Goal: Task Accomplishment & Management: Use online tool/utility

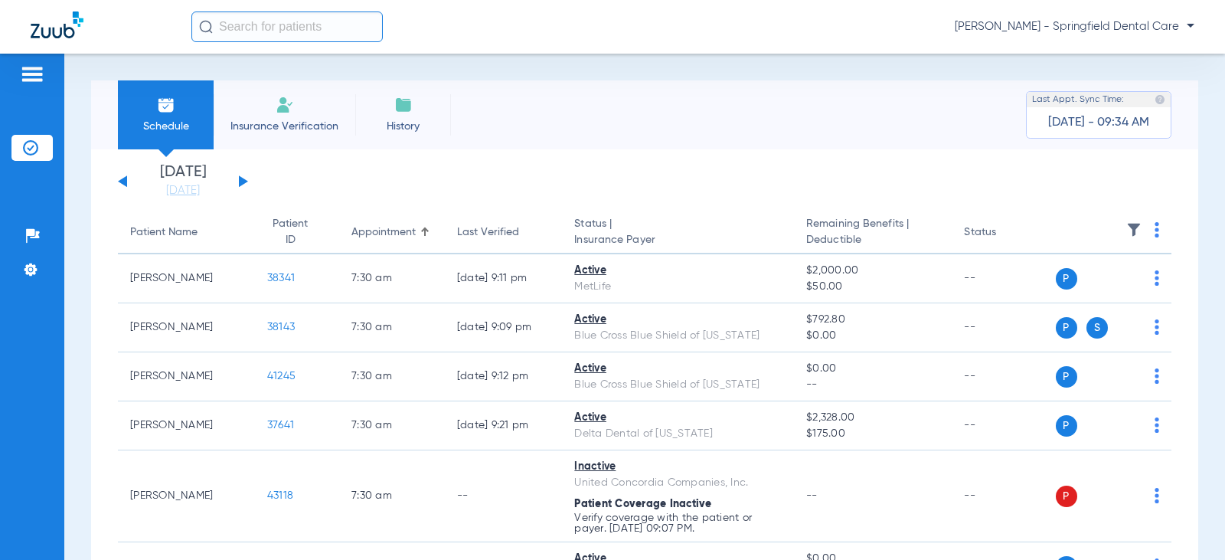
click at [267, 25] on input "text" at bounding box center [286, 26] width 191 height 31
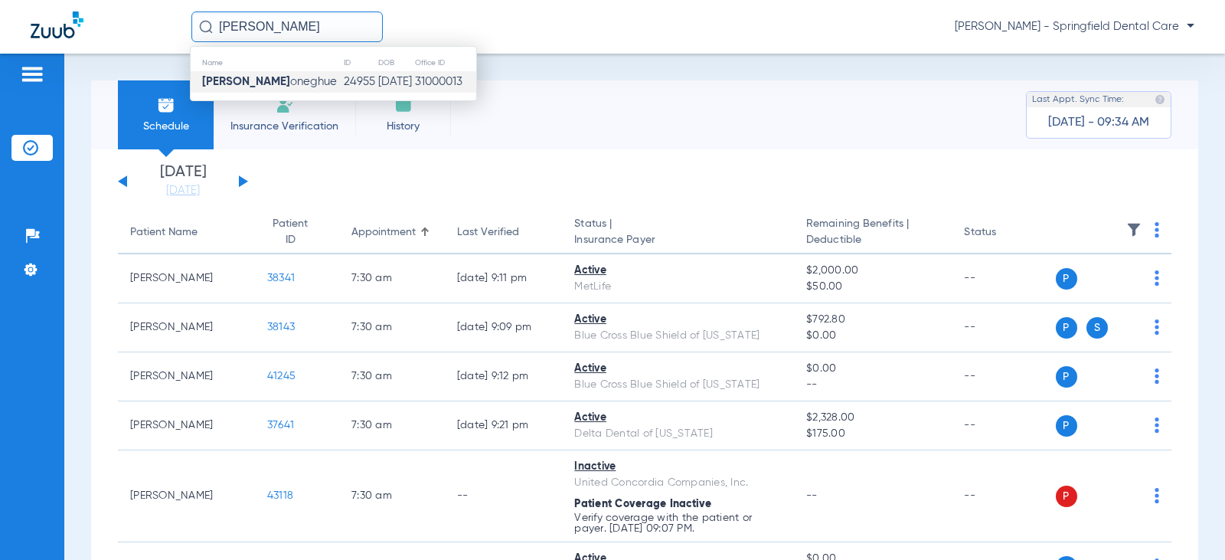
type input "[PERSON_NAME]"
click at [273, 80] on span "[PERSON_NAME]" at bounding box center [269, 81] width 135 height 11
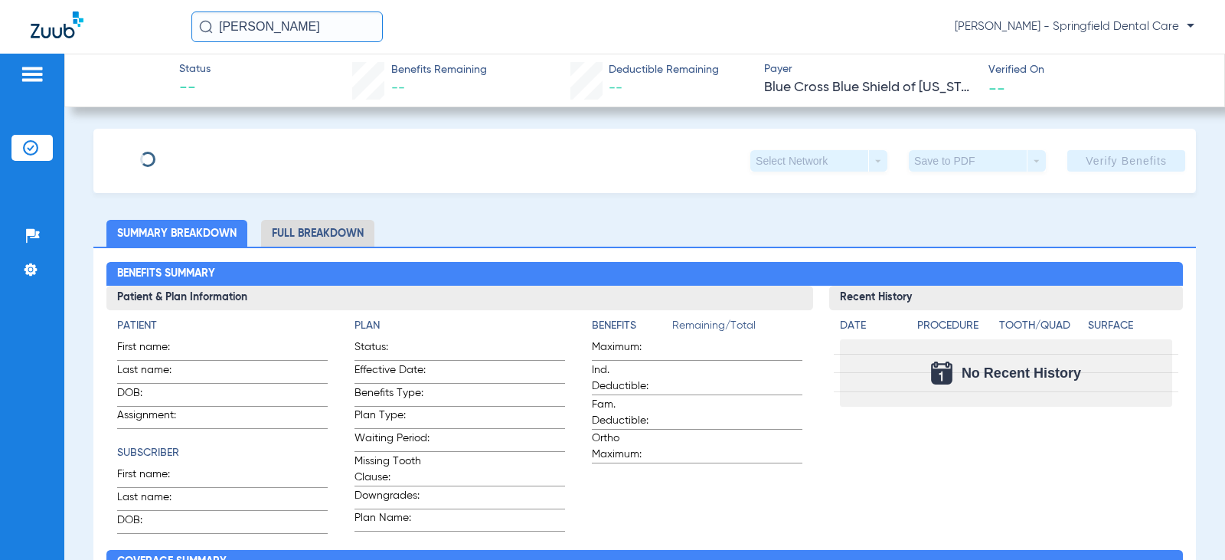
type input "[PERSON_NAME]"
type input "Doneghue"
type input "[DATE]"
type input "XYQM67531901"
type input "06001703FM"
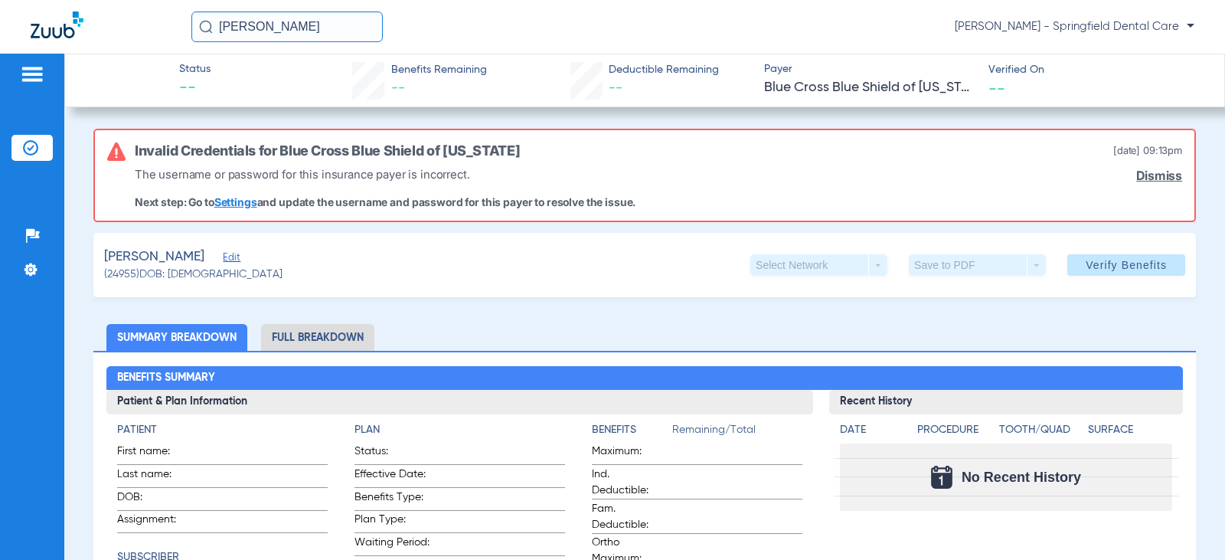
click at [233, 260] on span "Edit" at bounding box center [230, 259] width 14 height 15
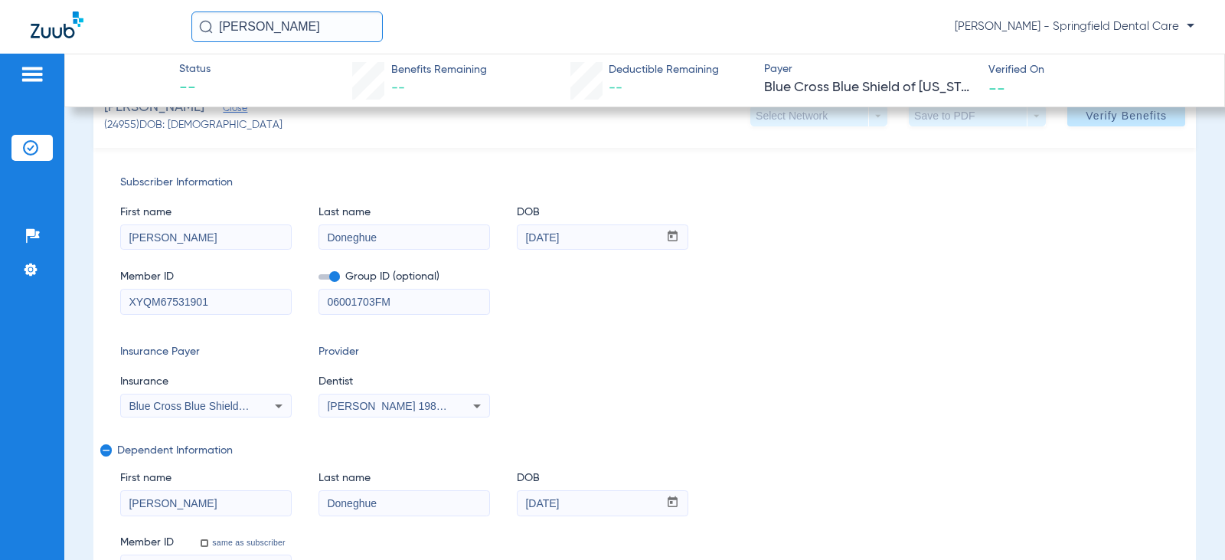
scroll to position [153, 0]
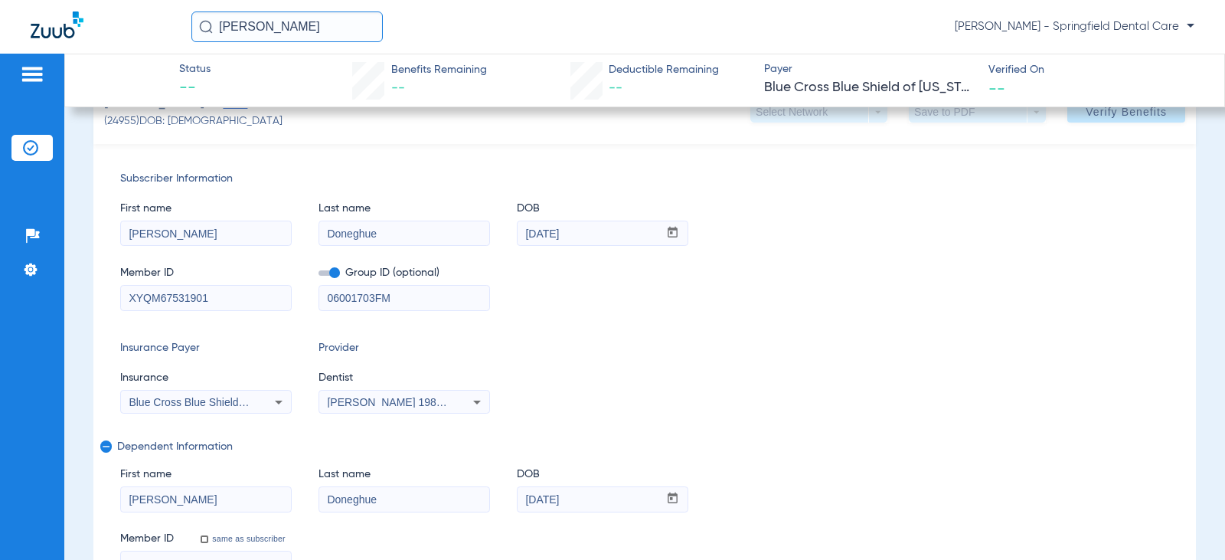
drag, startPoint x: 286, startPoint y: 291, endPoint x: 0, endPoint y: 339, distance: 289.7
click at [0, 339] on div "Patients Insurance Verification Setup Help Center Settings Status -- Benefits R…" at bounding box center [612, 334] width 1225 height 560
drag, startPoint x: 420, startPoint y: 295, endPoint x: 0, endPoint y: 420, distance: 437.9
click at [0, 427] on div "Patients Insurance Verification Setup Help Center Settings Status -- Benefits R…" at bounding box center [612, 334] width 1225 height 560
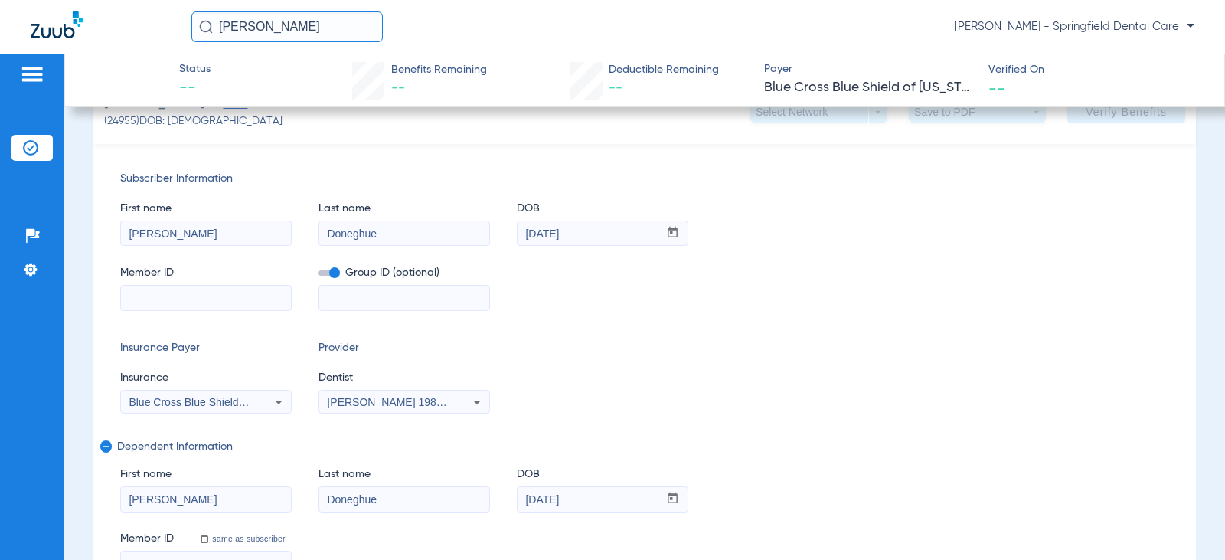
click at [240, 303] on input at bounding box center [206, 298] width 170 height 25
click at [175, 283] on mat-form-field at bounding box center [206, 296] width 172 height 30
click at [175, 288] on input at bounding box center [206, 298] width 170 height 25
click at [816, 396] on div "Insurance Payer Insurance Blue Cross Blue Shield Of [US_STATE] Provider Dentist…" at bounding box center [644, 377] width 1049 height 74
click at [278, 258] on div "Member ID" at bounding box center [206, 280] width 172 height 59
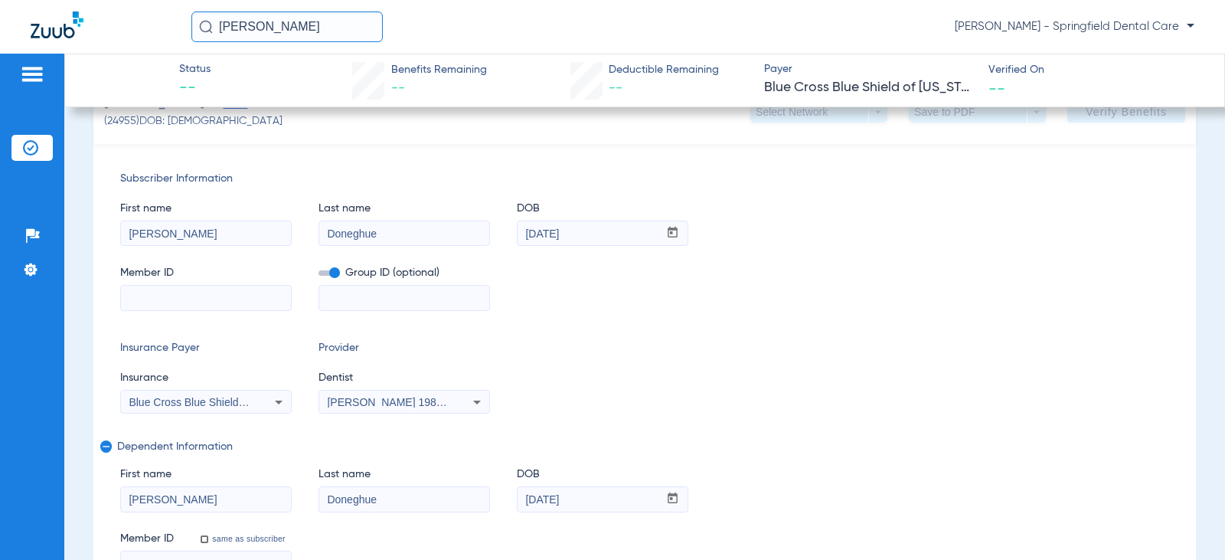
click at [332, 155] on div "Subscriber Information First name [PERSON_NAME] Last name [PERSON_NAME] DOB mm …" at bounding box center [644, 374] width 1103 height 460
drag, startPoint x: 1068, startPoint y: 388, endPoint x: 947, endPoint y: 368, distance: 123.3
click at [1062, 387] on div "Insurance Payer Insurance Blue Cross Blue Shield Of [US_STATE] Provider Dentist…" at bounding box center [644, 377] width 1049 height 74
click at [774, 233] on div "First name [PERSON_NAME] Last name [PERSON_NAME] DOB mm / dd / yyyy [DATE]" at bounding box center [644, 216] width 1049 height 59
click at [214, 283] on mat-form-field at bounding box center [206, 296] width 172 height 30
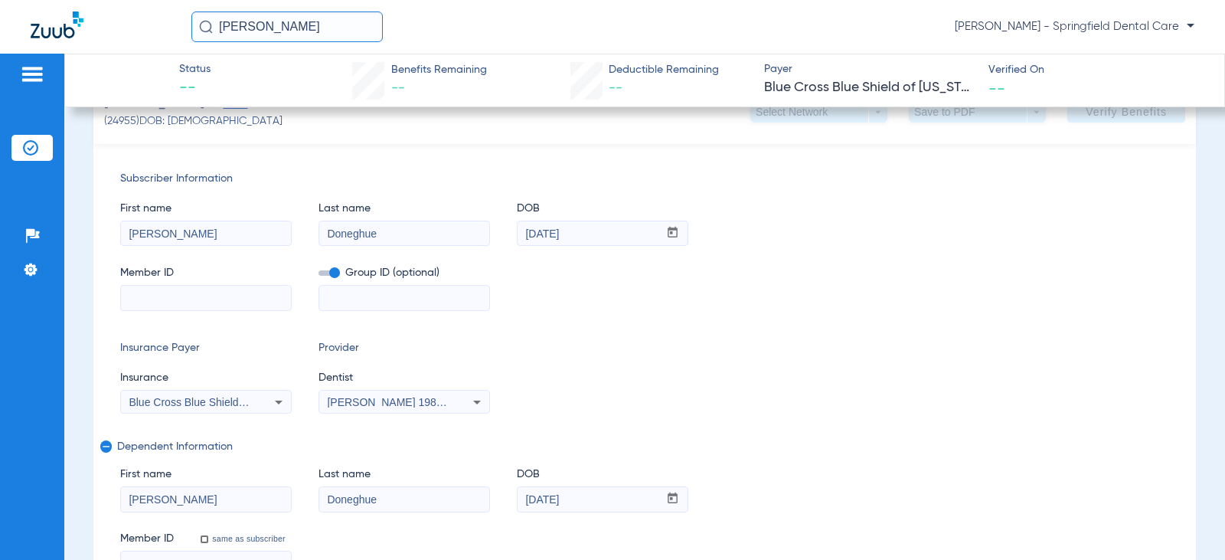
click at [219, 300] on input at bounding box center [206, 298] width 170 height 25
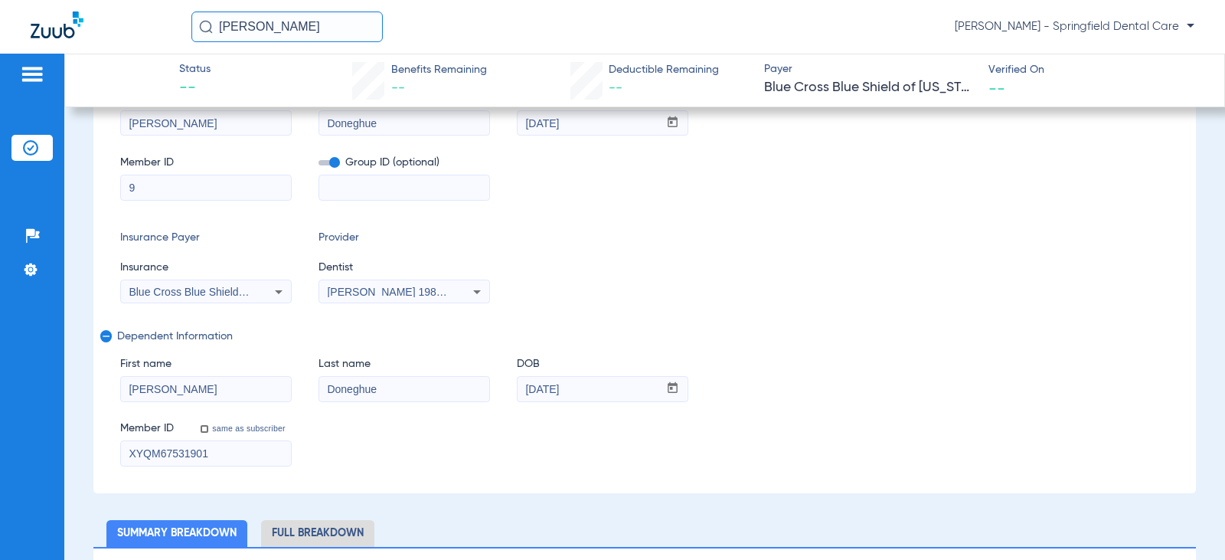
scroll to position [153, 0]
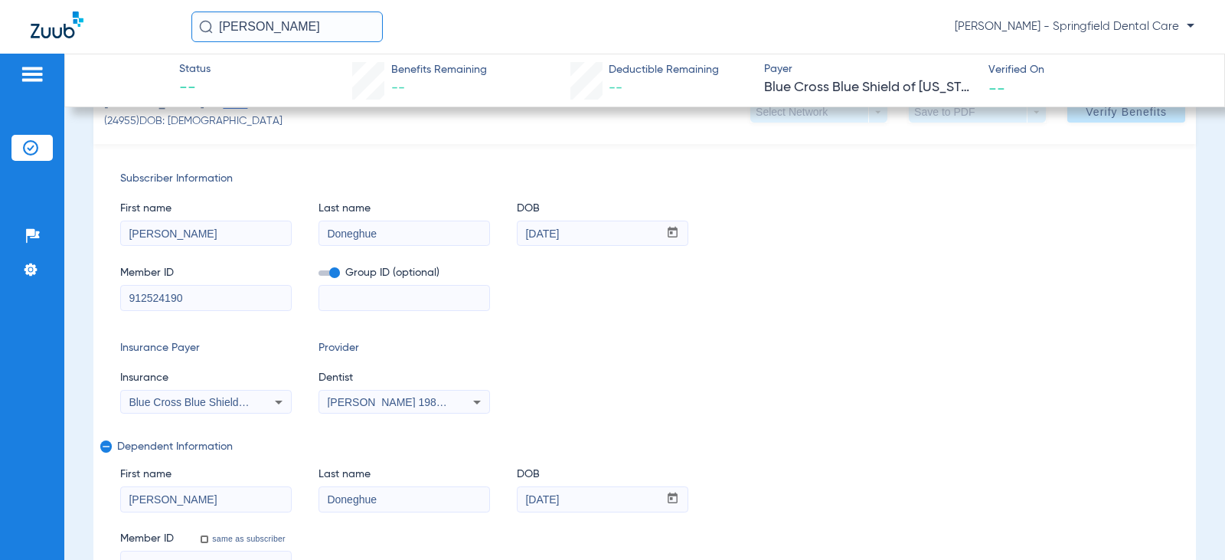
type input "912524190"
click at [367, 285] on div at bounding box center [405, 298] width 172 height 26
click at [372, 299] on input at bounding box center [404, 298] width 170 height 25
type input "000407"
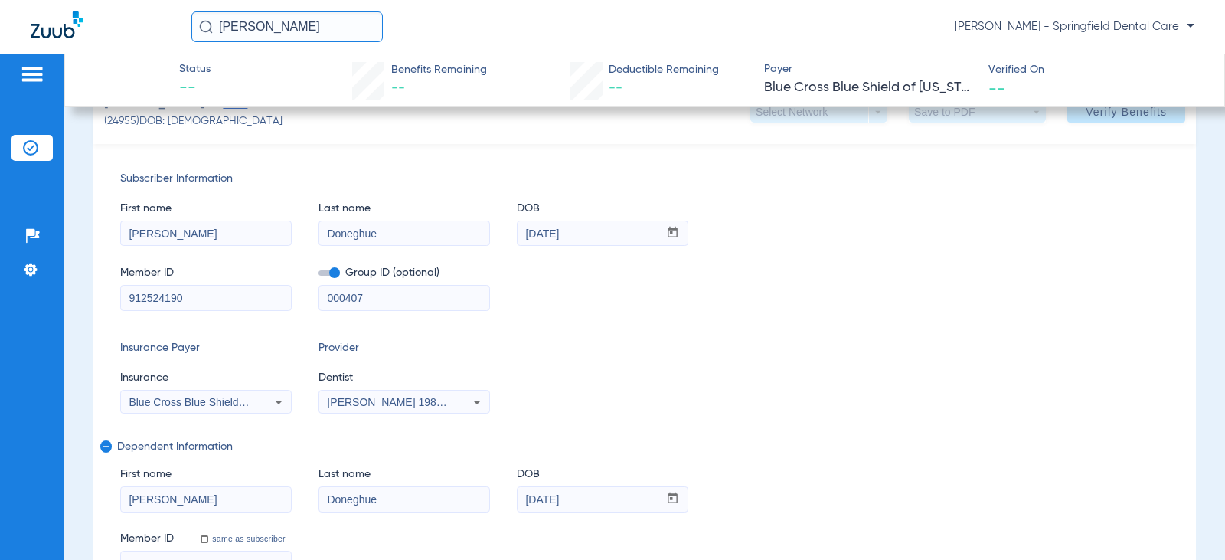
click at [276, 407] on icon at bounding box center [279, 402] width 18 height 18
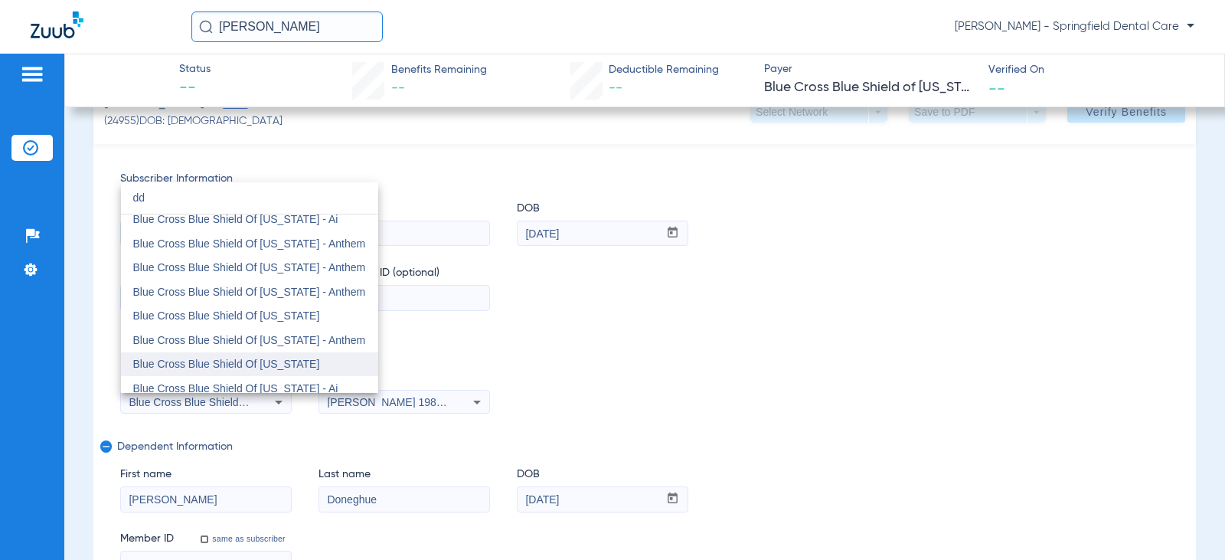
scroll to position [0, 0]
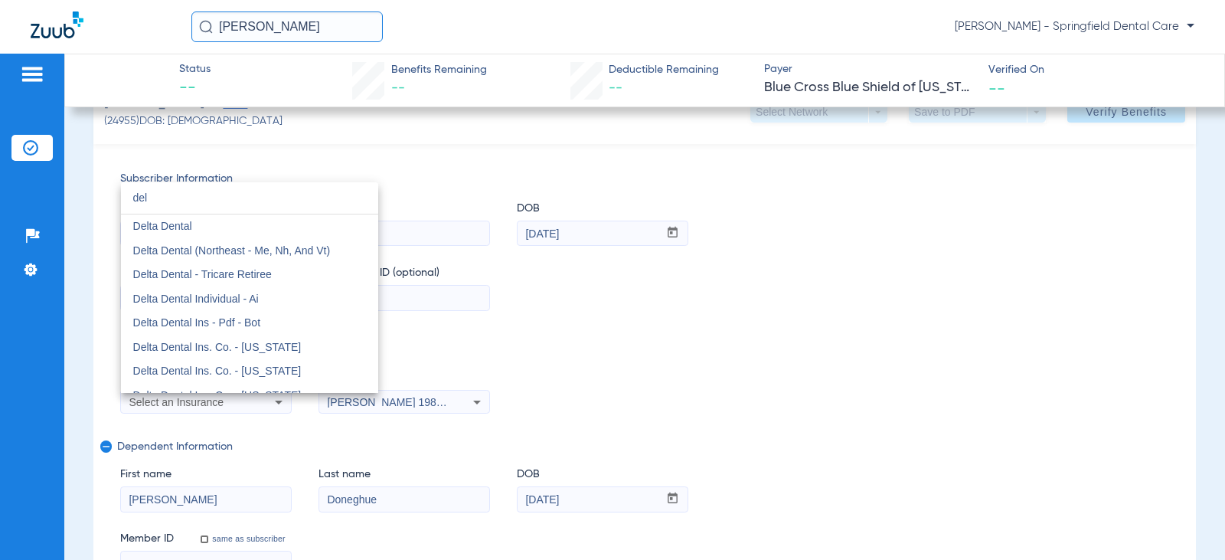
type input "del"
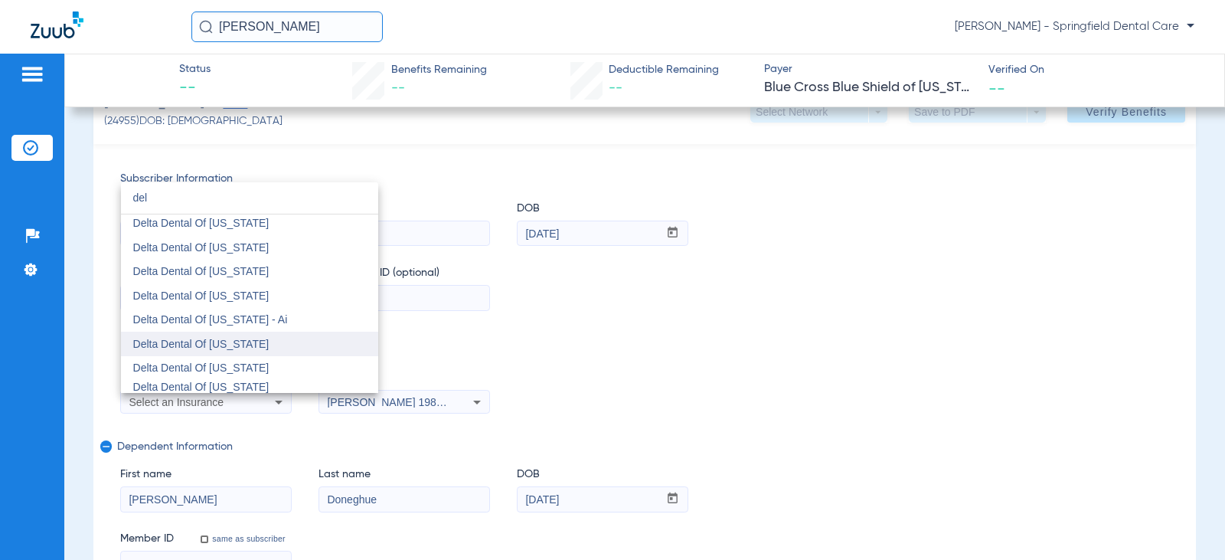
scroll to position [883, 0]
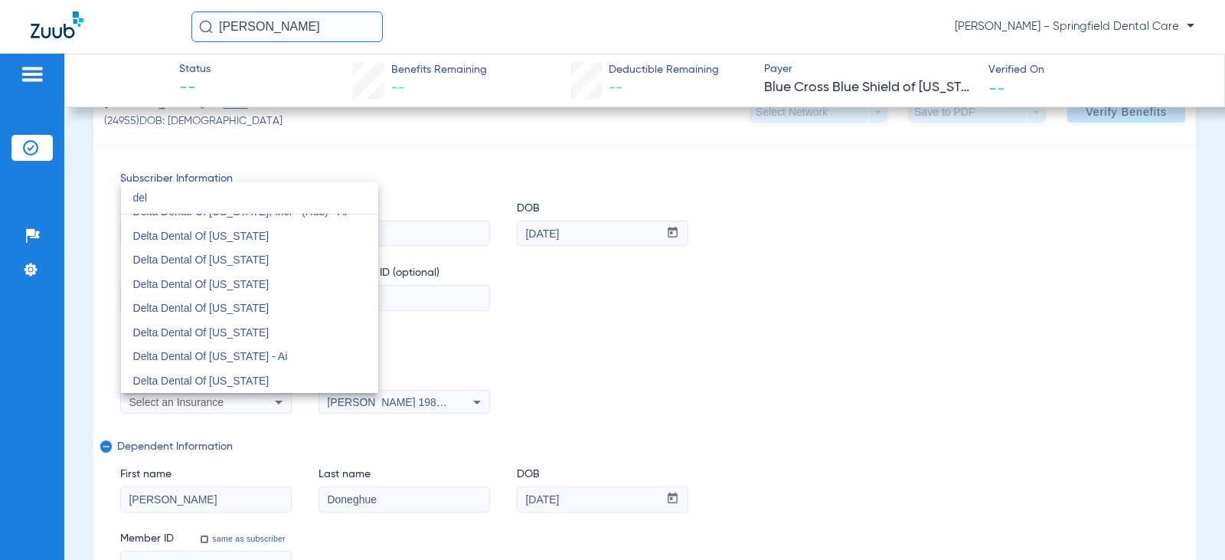
click at [284, 259] on mat-option "Delta Dental Of [US_STATE]" at bounding box center [249, 260] width 257 height 25
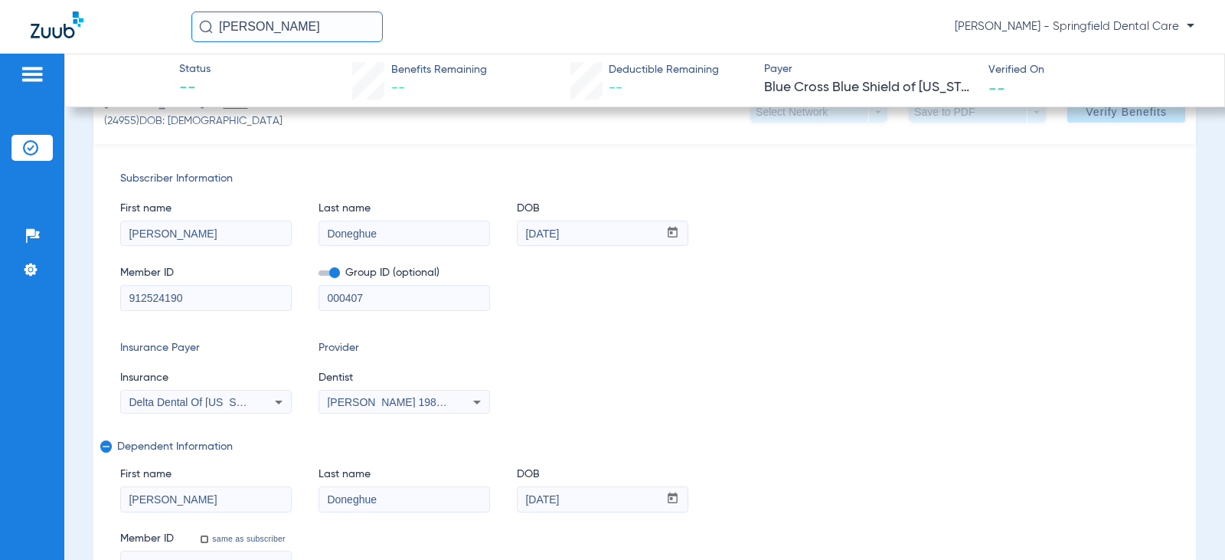
click at [473, 401] on icon at bounding box center [477, 402] width 18 height 18
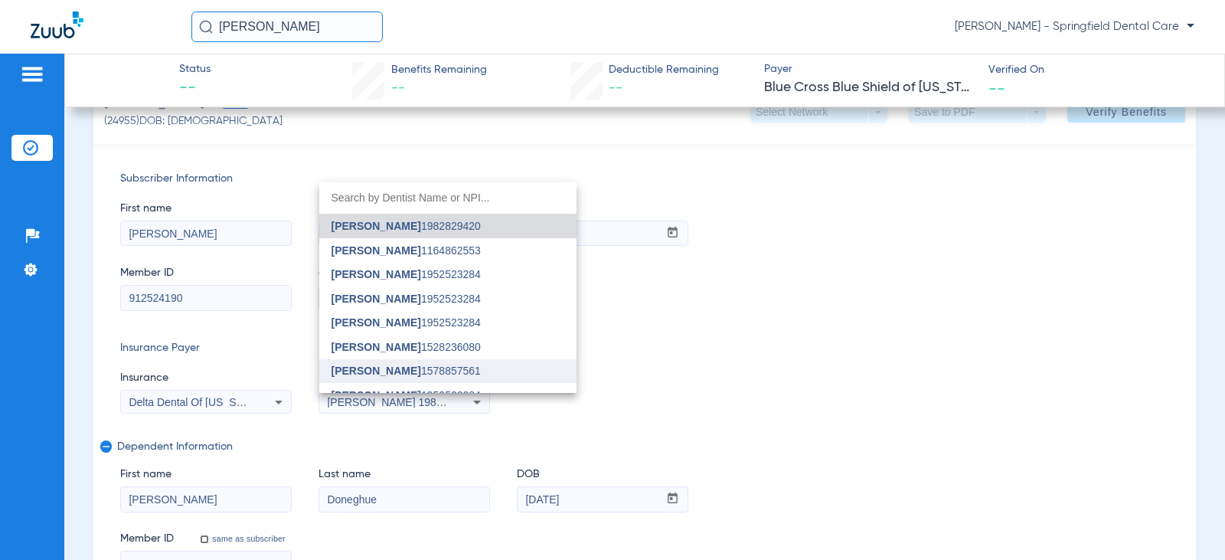
click at [407, 367] on span "[PERSON_NAME] 1578857561" at bounding box center [406, 370] width 149 height 11
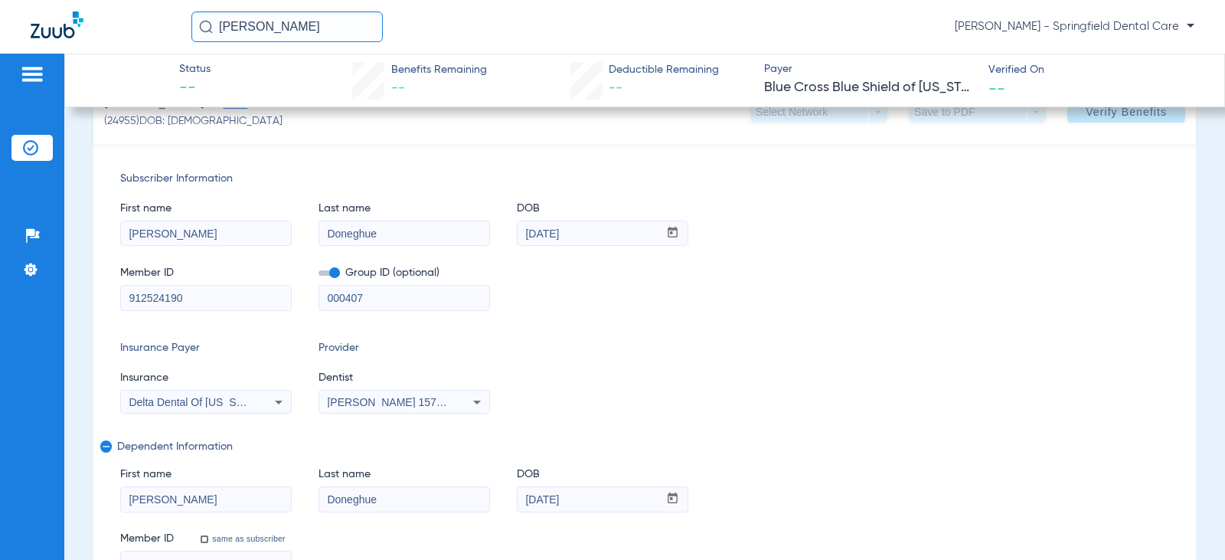
click at [605, 399] on div "Insurance Payer Insurance Delta Dental Of [US_STATE] Provider Dentist [PERSON_N…" at bounding box center [644, 377] width 1049 height 74
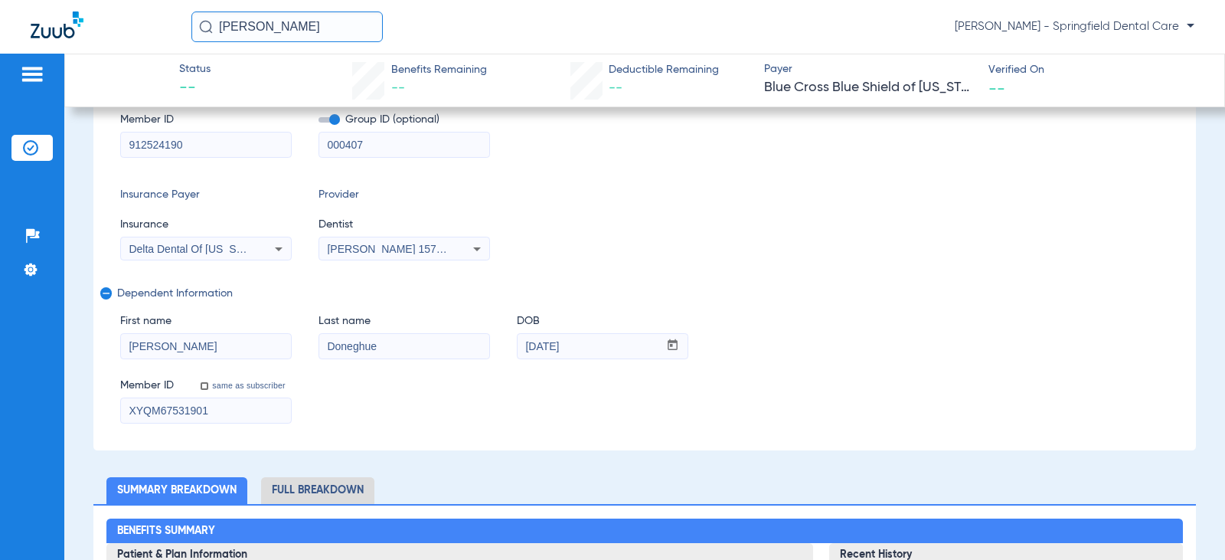
scroll to position [0, 0]
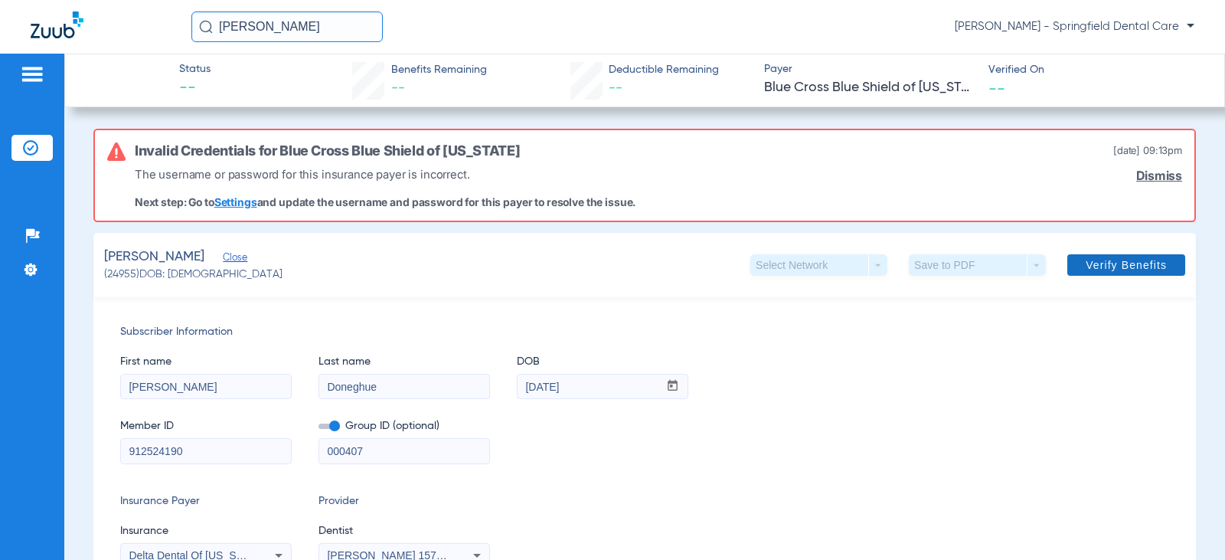
click at [1116, 257] on span at bounding box center [1127, 265] width 118 height 37
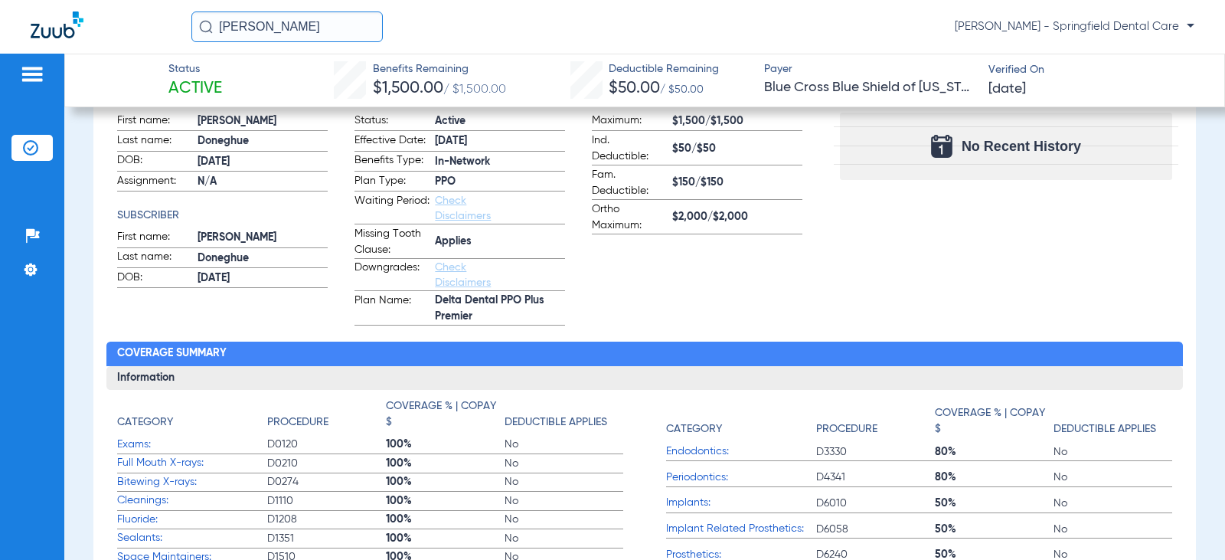
scroll to position [460, 0]
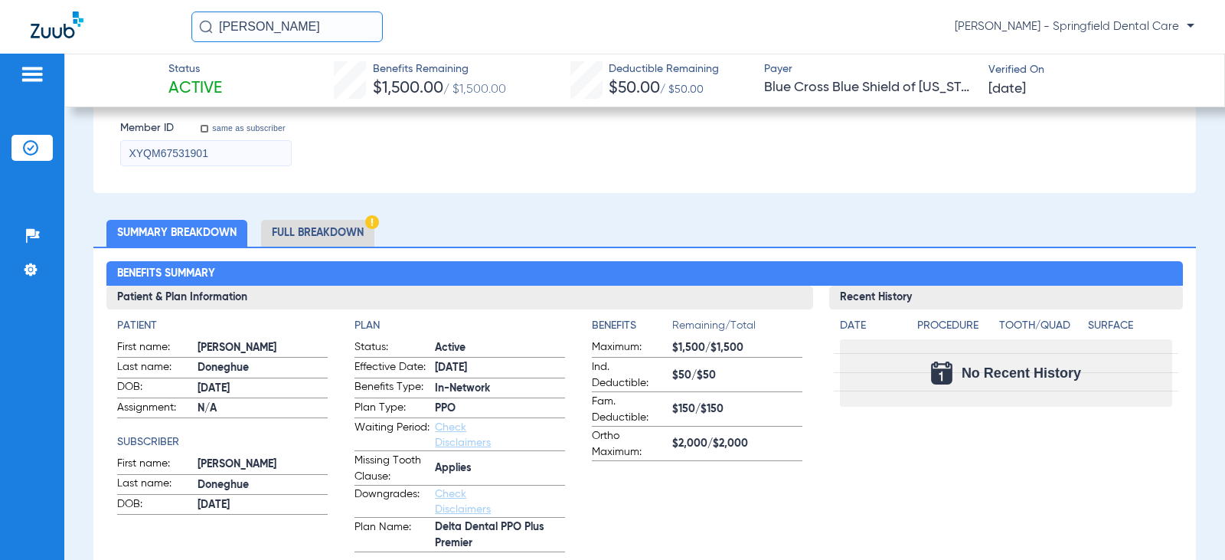
click at [340, 237] on li "Full Breakdown" at bounding box center [317, 233] width 113 height 27
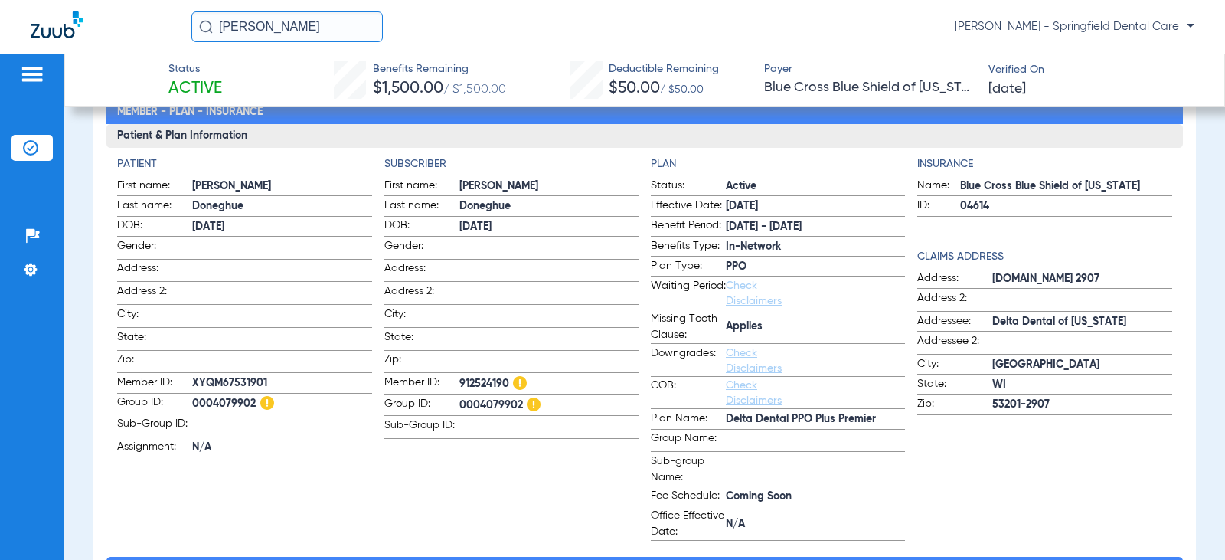
scroll to position [598, 0]
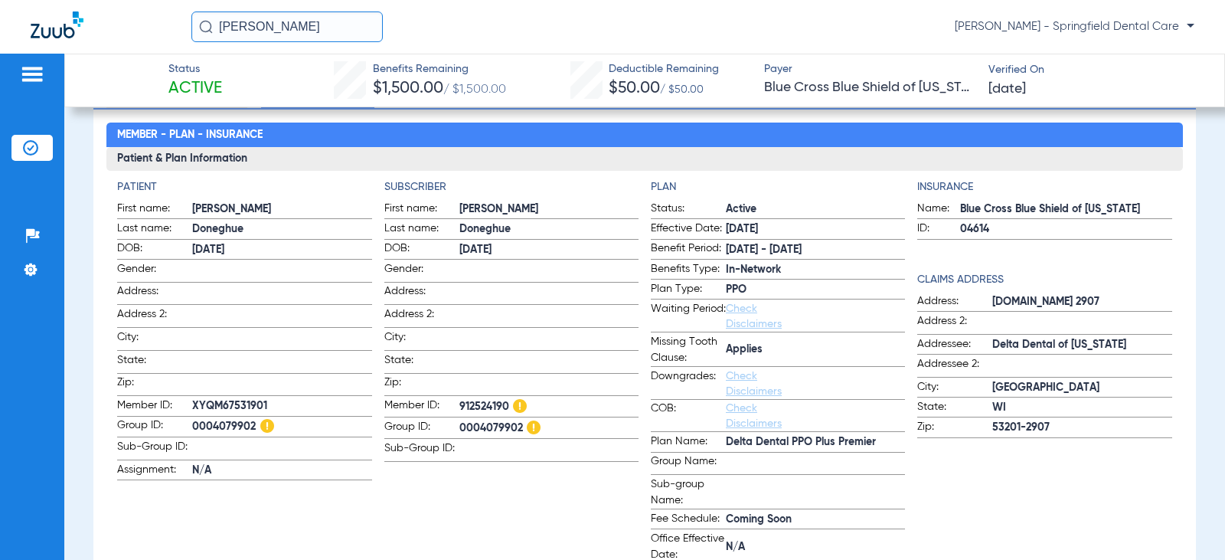
click at [539, 495] on app-subscriber-information "Subscriber First name: [PERSON_NAME] Last name: [PERSON_NAME] DOB: [DEMOGRAPHIC…" at bounding box center [511, 371] width 254 height 384
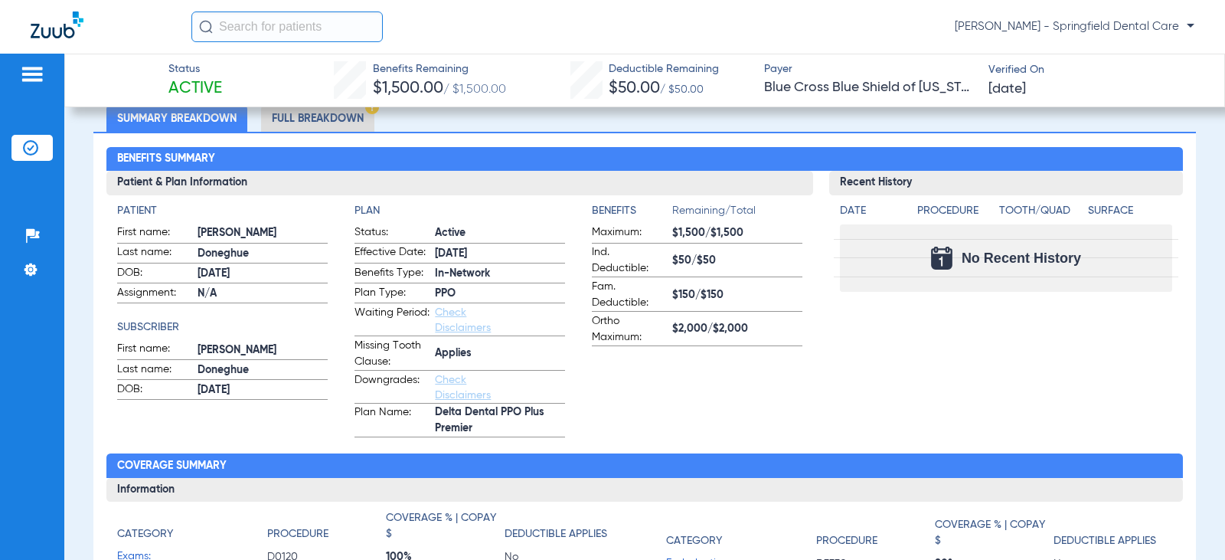
scroll to position [77, 0]
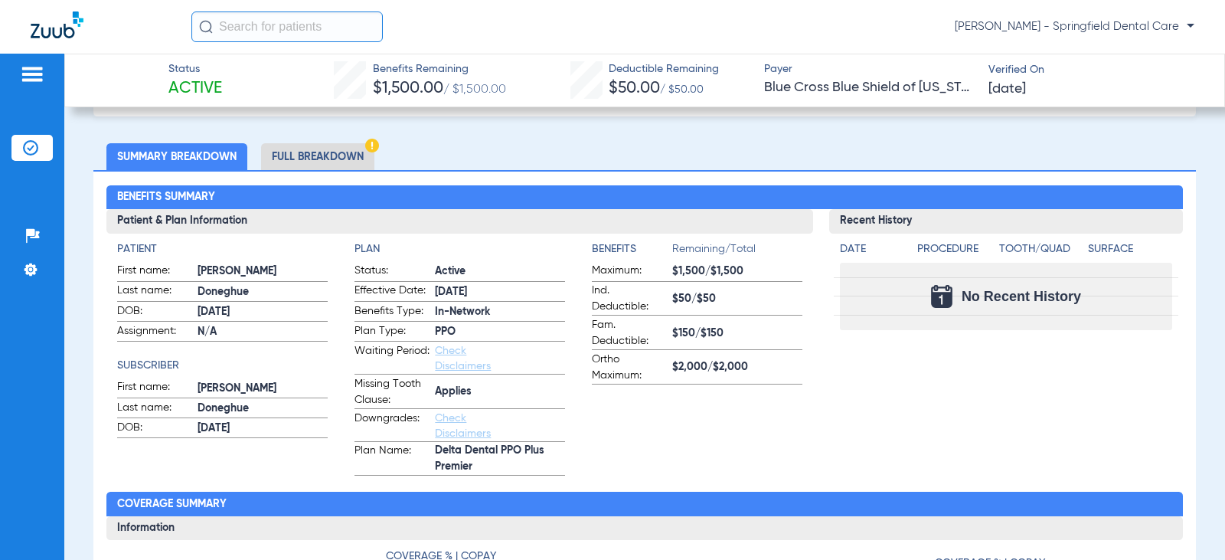
click at [339, 159] on li "Full Breakdown" at bounding box center [317, 156] width 113 height 27
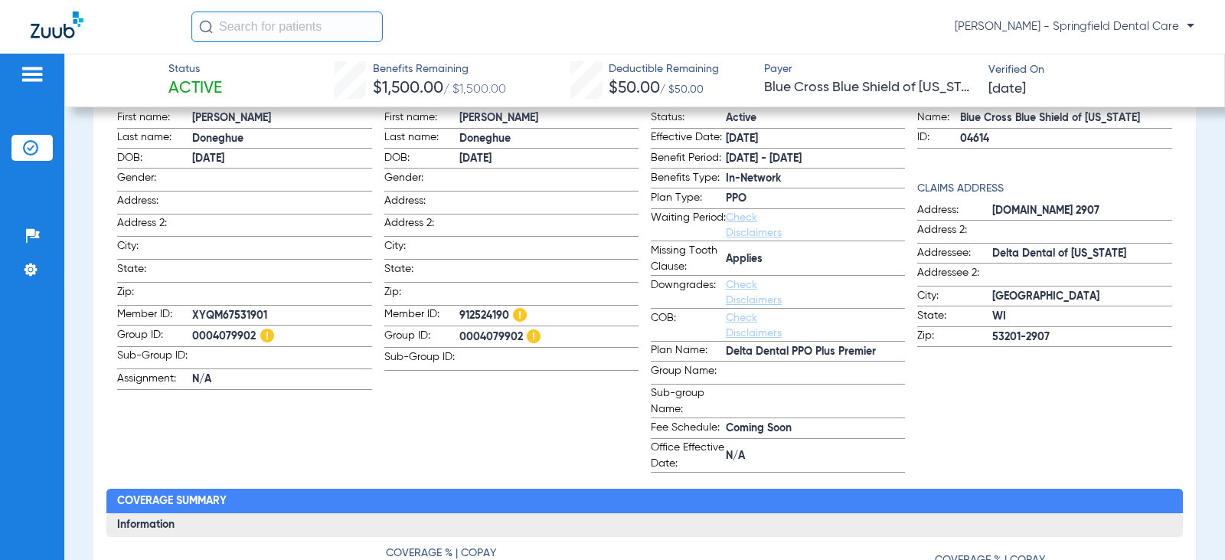
scroll to position [153, 0]
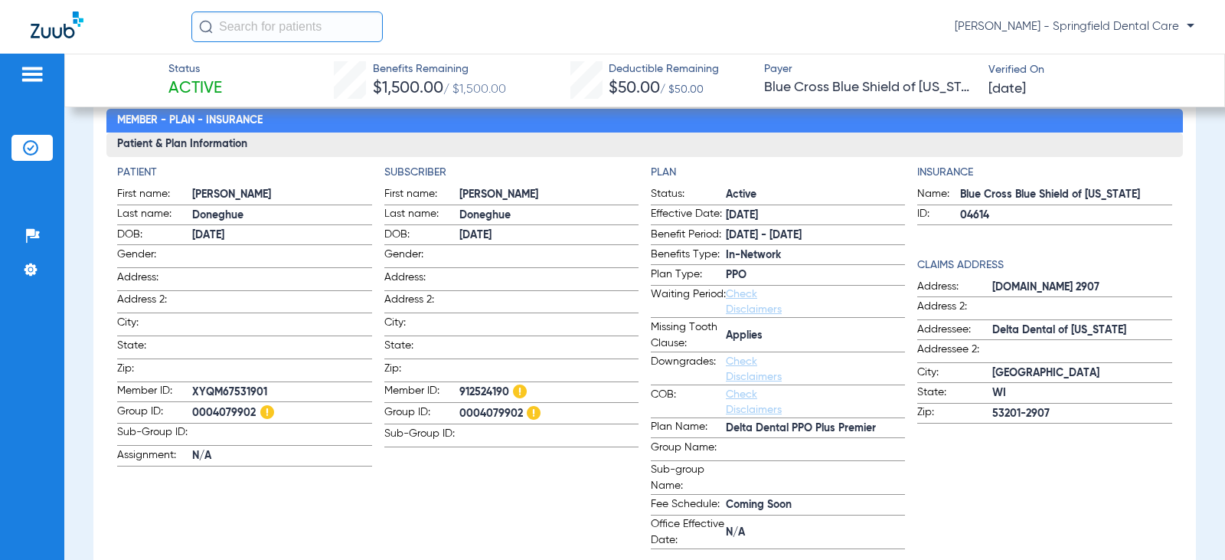
click at [1017, 449] on div "Insurance Name: Blue Cross Blue Shield of Michigan ID: 04614 Claims Address Add…" at bounding box center [1044, 357] width 254 height 384
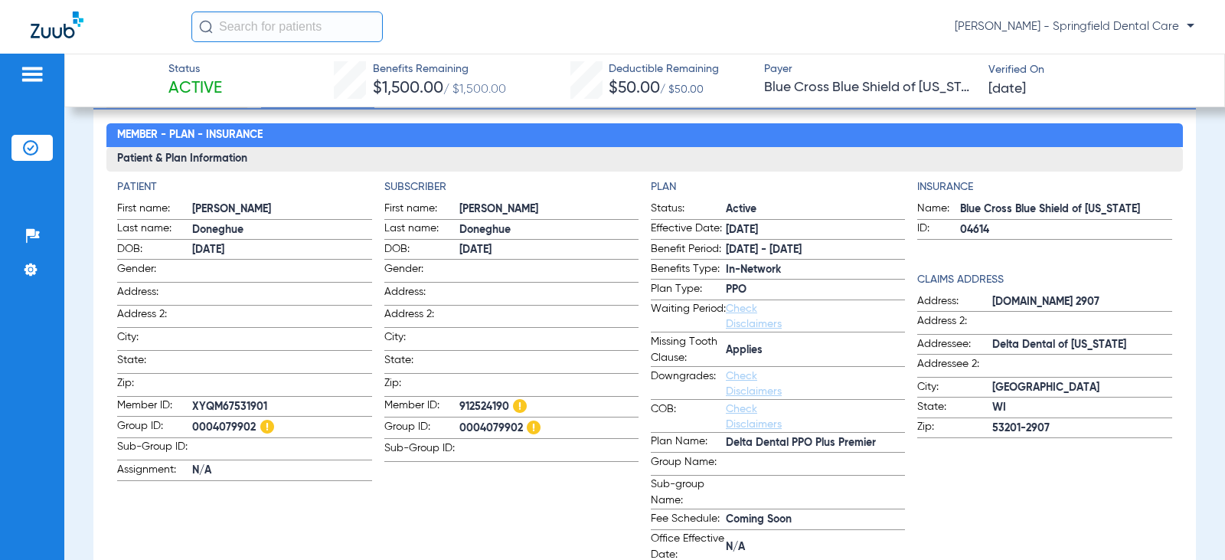
scroll to position [215, 0]
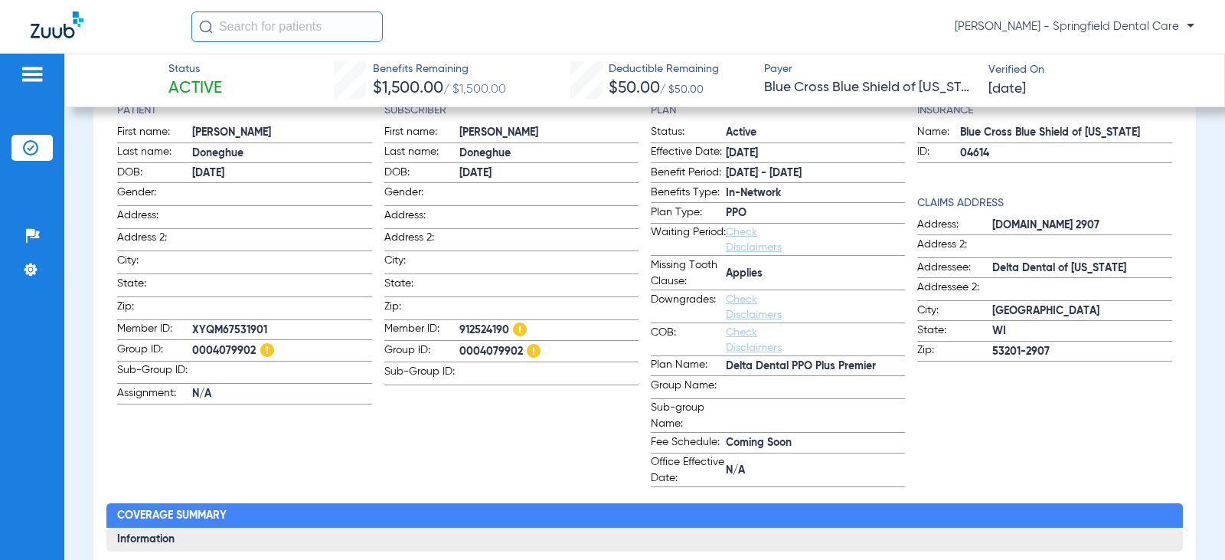
click at [744, 248] on link "Check Disclaimers" at bounding box center [754, 240] width 56 height 26
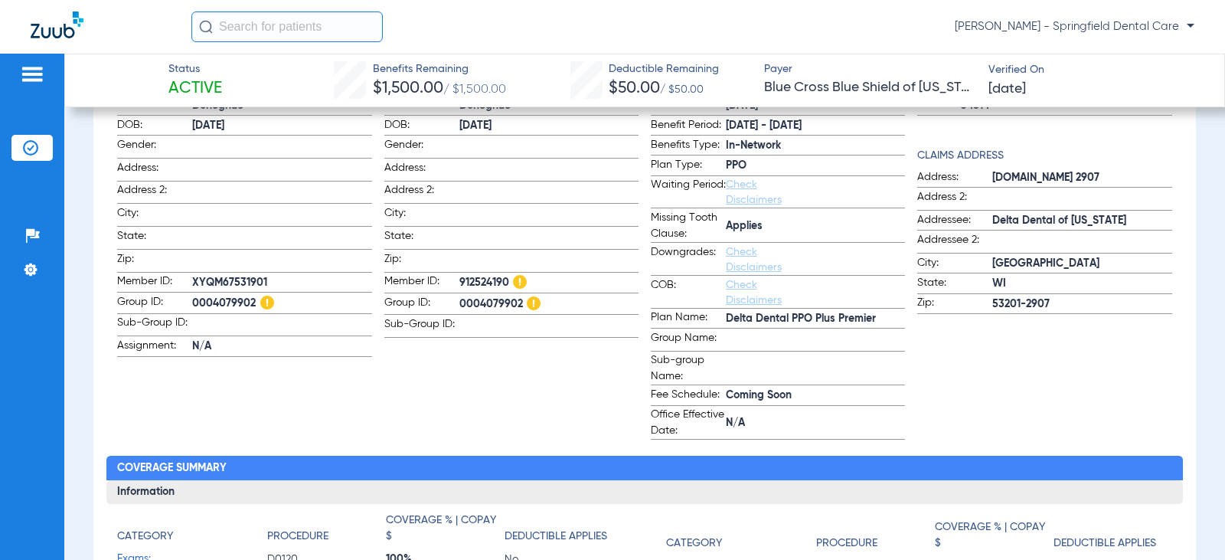
scroll to position [227, 0]
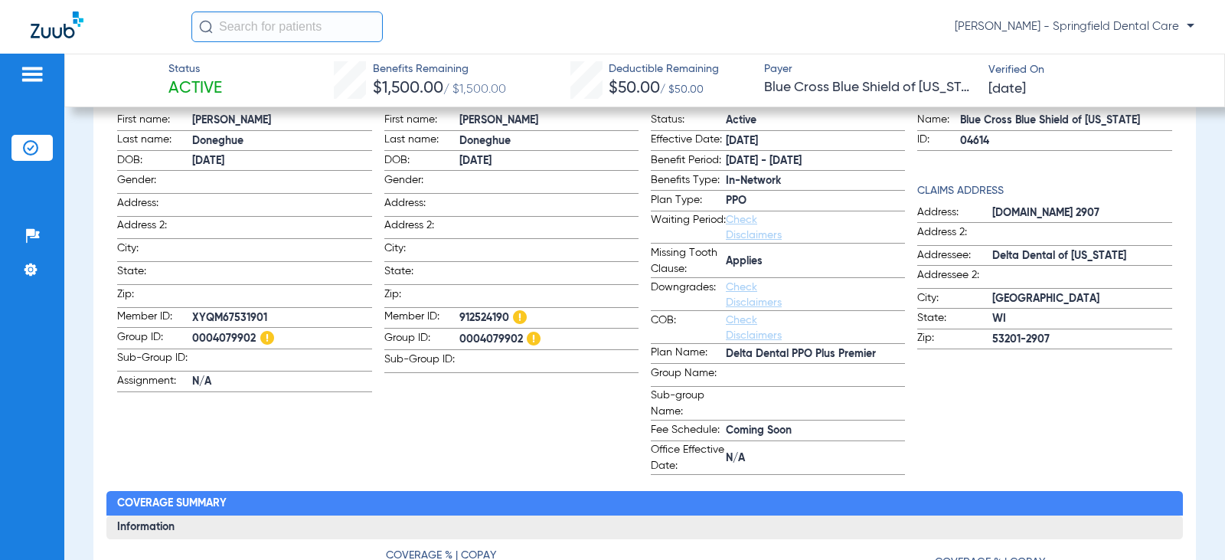
click at [404, 473] on app-subscriber-information "Subscriber First name: [PERSON_NAME] Last name: [PERSON_NAME] DOB: [DEMOGRAPHIC…" at bounding box center [511, 282] width 254 height 384
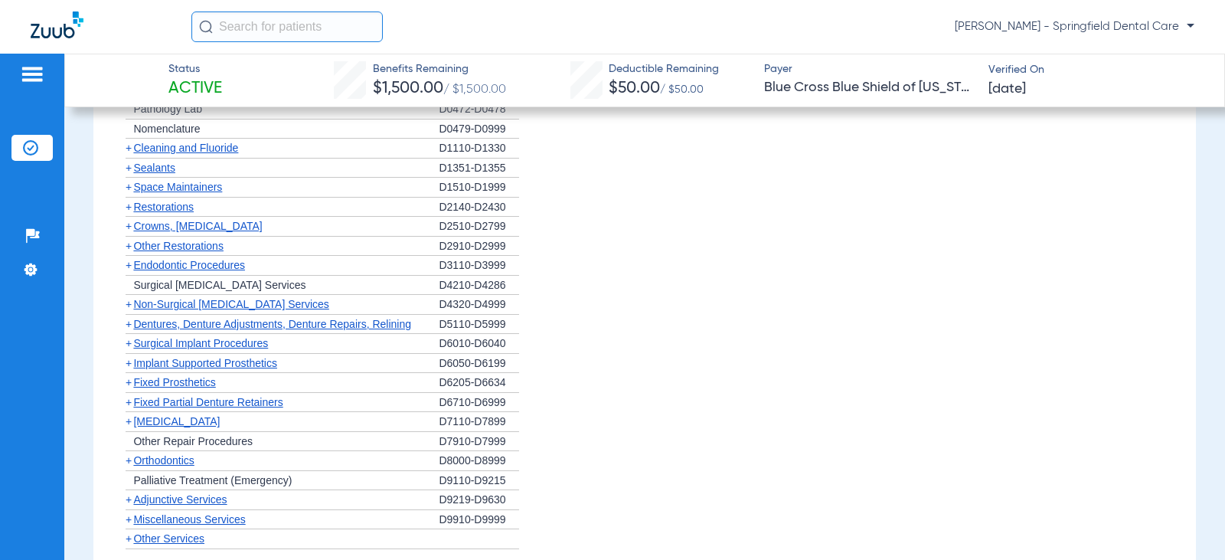
scroll to position [1300, 0]
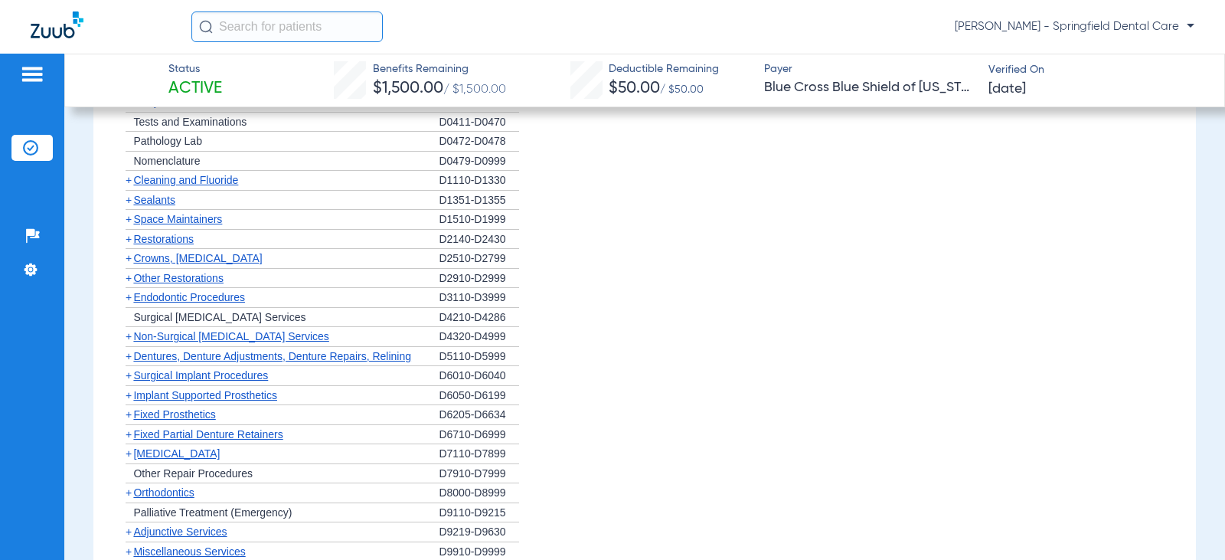
click at [141, 257] on span "Crowns, [MEDICAL_DATA]" at bounding box center [197, 258] width 129 height 12
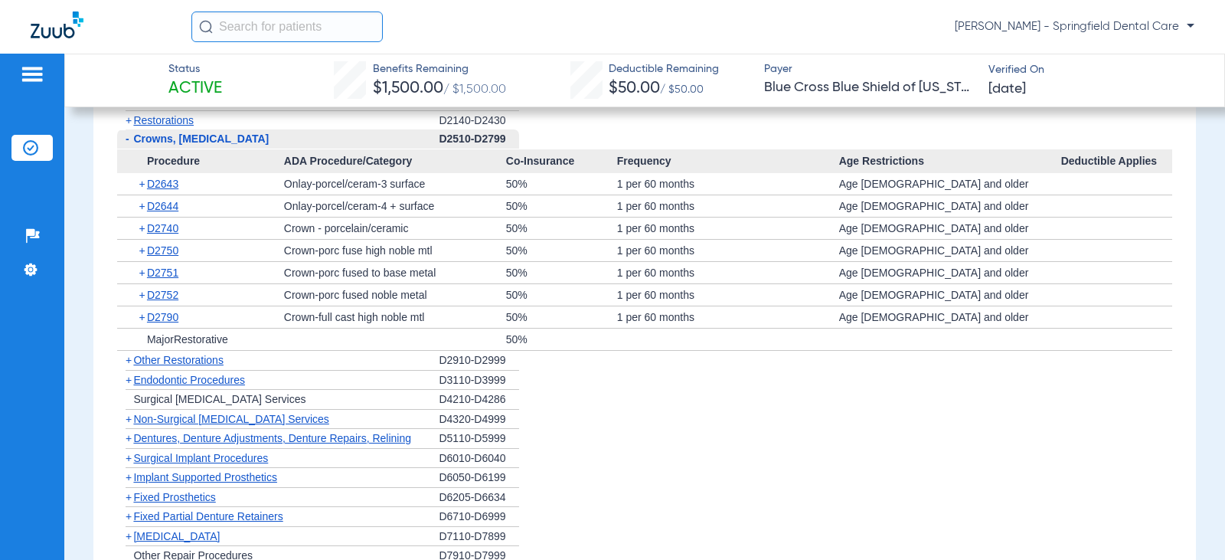
scroll to position [1453, 0]
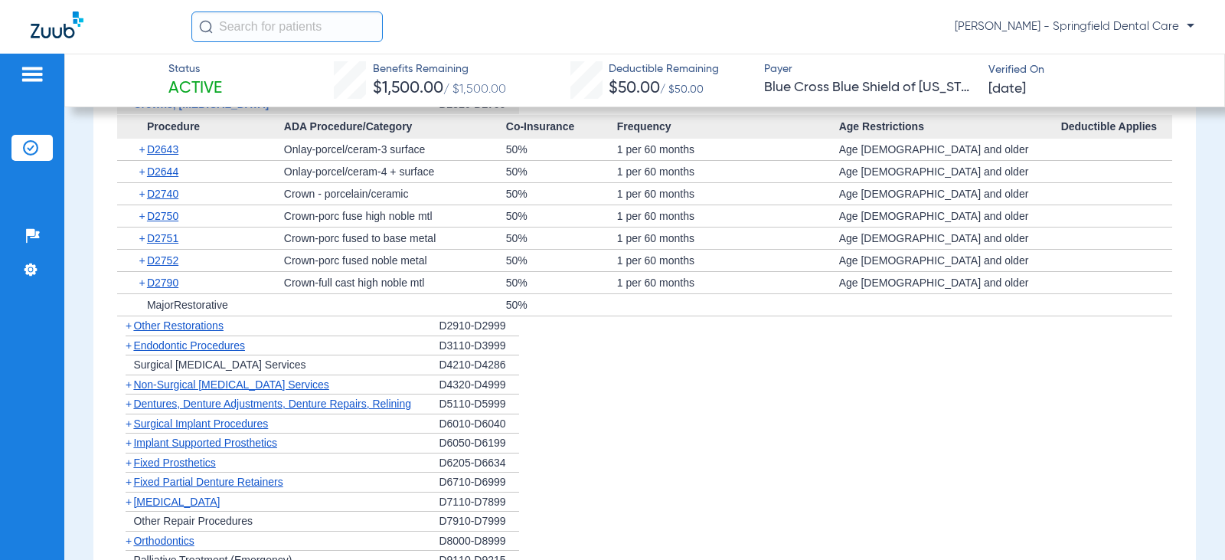
click at [224, 327] on span "Other Restorations" at bounding box center [178, 325] width 90 height 12
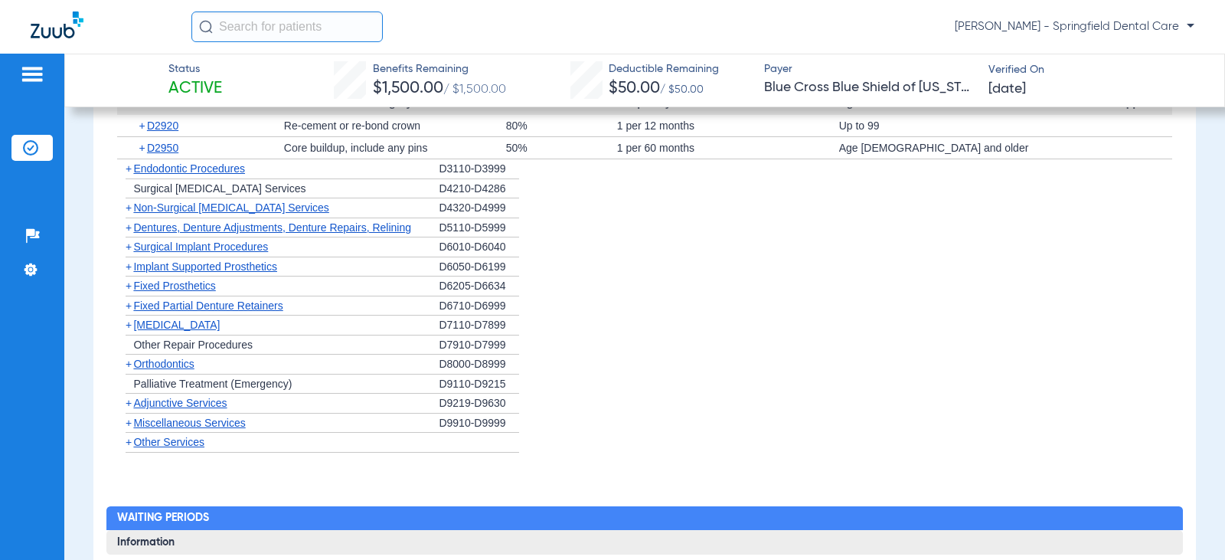
scroll to position [1759, 0]
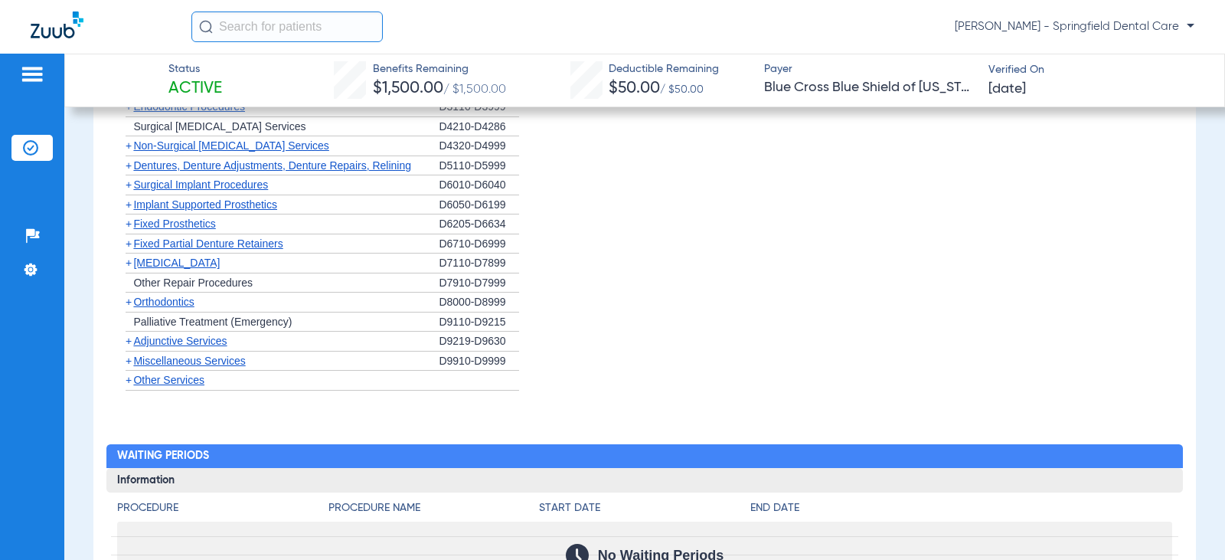
click at [166, 260] on span "[MEDICAL_DATA]" at bounding box center [176, 263] width 87 height 12
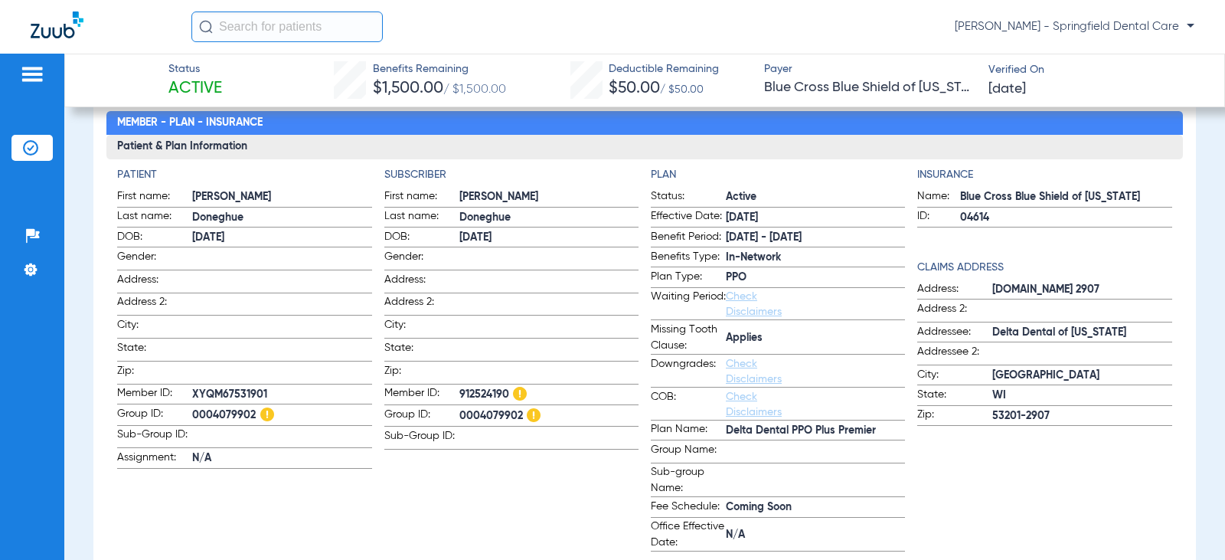
scroll to position [0, 0]
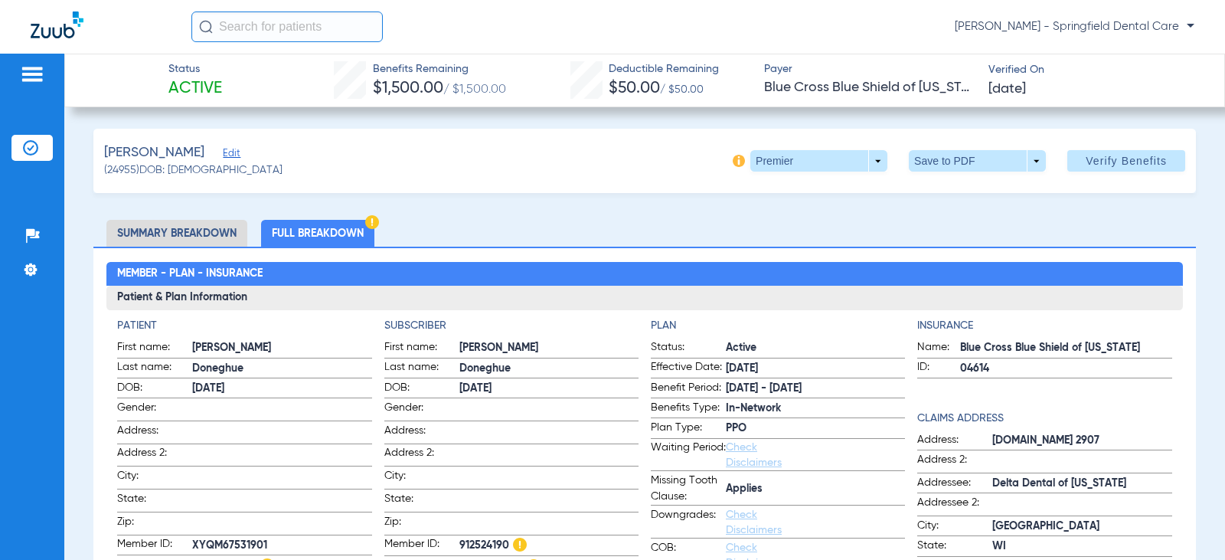
click at [345, 40] on input "text" at bounding box center [286, 26] width 191 height 31
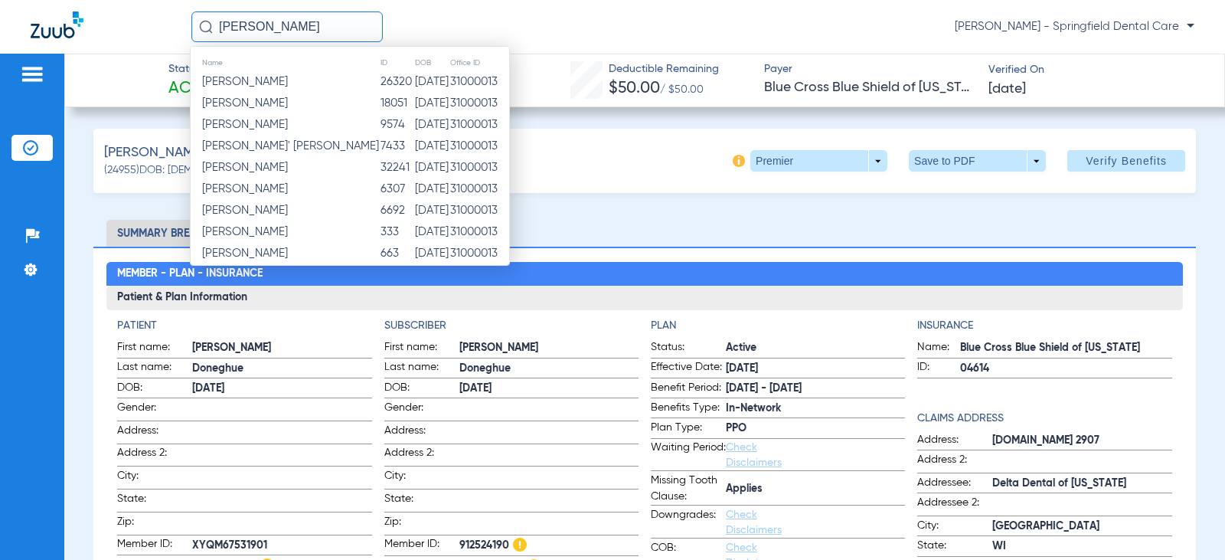
type input "Jordan Brown"
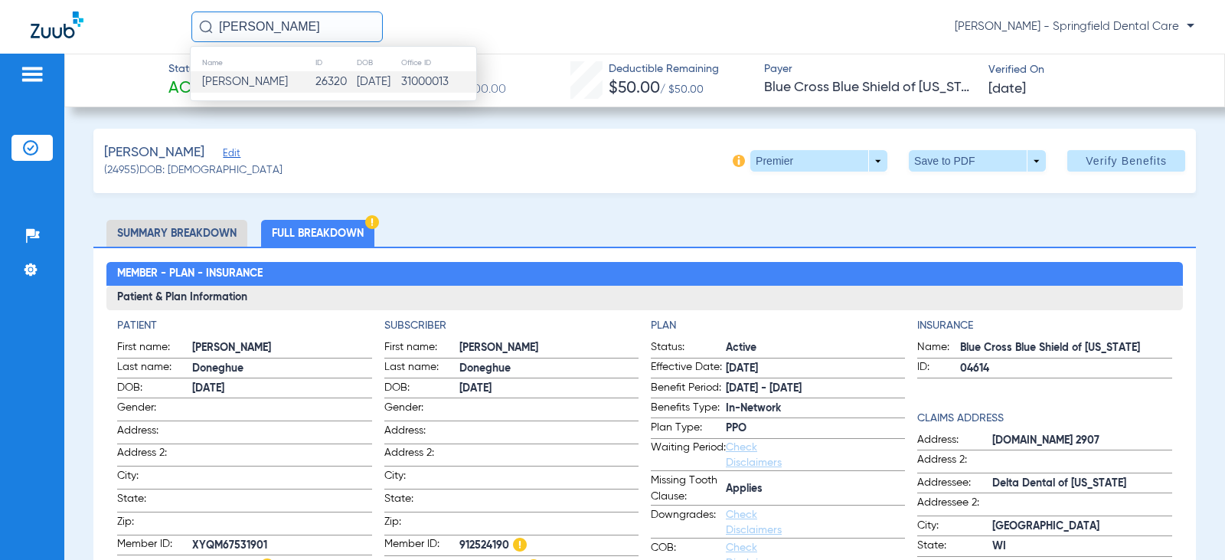
click at [356, 76] on td "11/25/1998" at bounding box center [378, 81] width 44 height 21
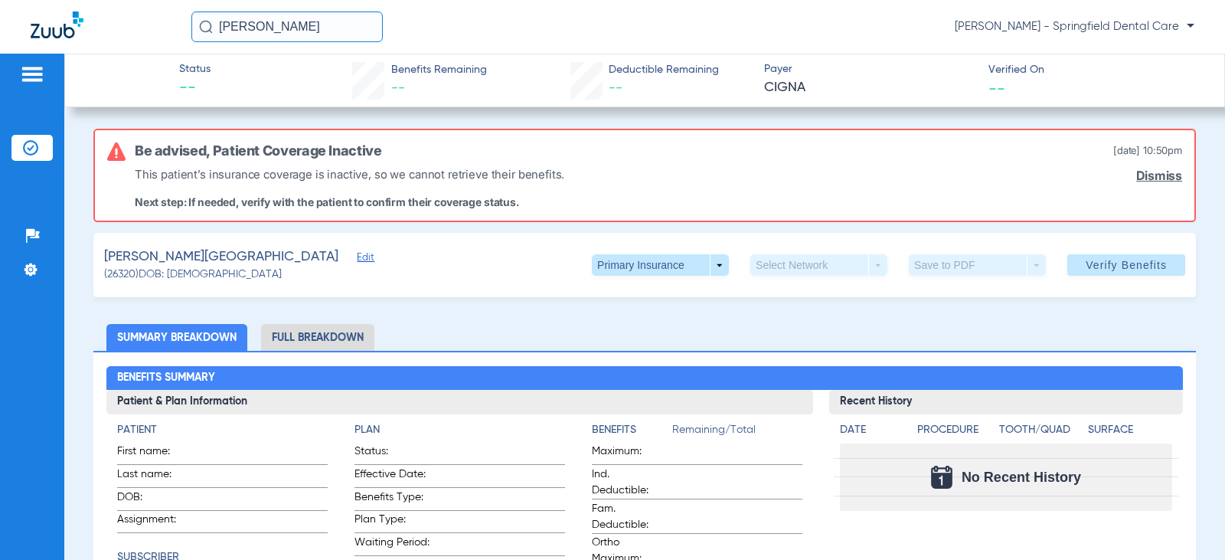
click at [229, 258] on div "Brown, Jordan Edit (26320) DOB: 11/25/1998 Primary Insurance arrow_drop_down Se…" at bounding box center [644, 265] width 1103 height 64
click at [357, 252] on span "Edit" at bounding box center [364, 259] width 14 height 15
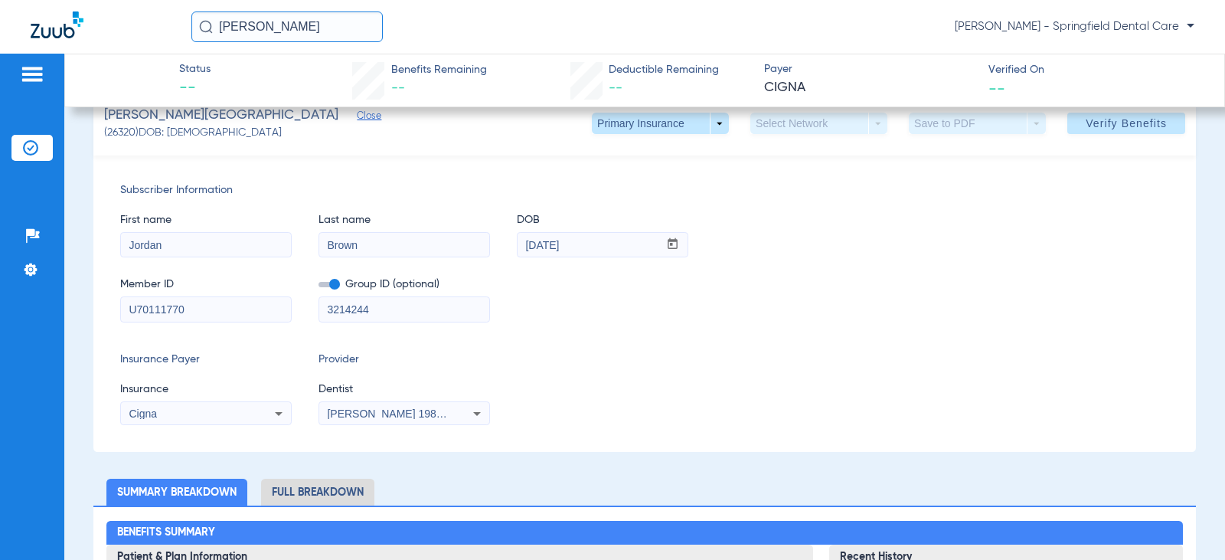
scroll to position [153, 0]
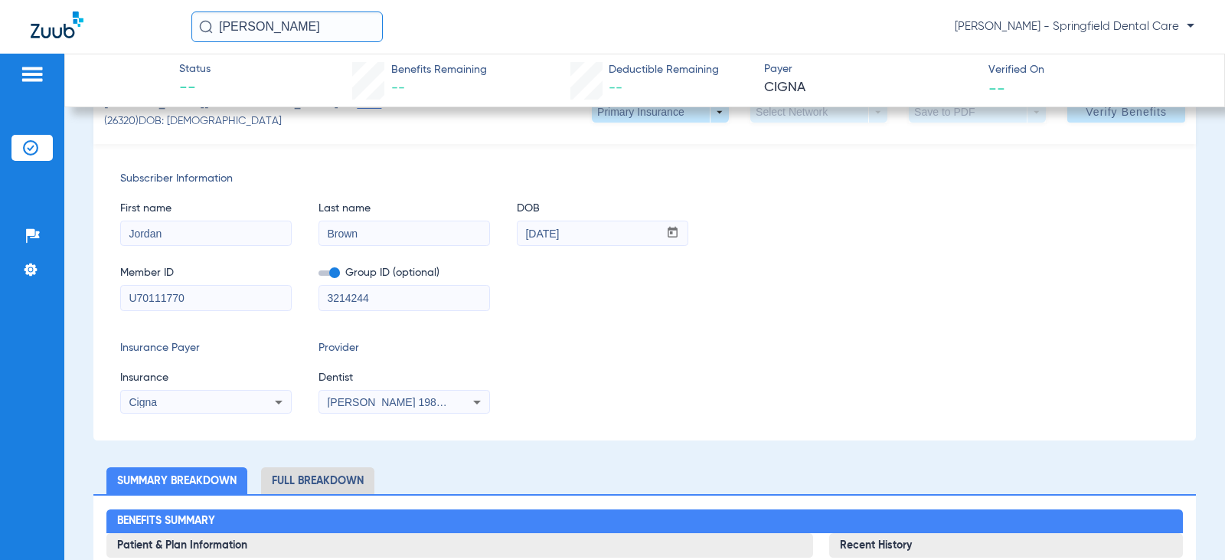
drag, startPoint x: 238, startPoint y: 286, endPoint x: 29, endPoint y: 301, distance: 209.6
click at [29, 301] on div "Patients Insurance Verification Setup Help Center Settings Status -- Benefits R…" at bounding box center [612, 334] width 1225 height 560
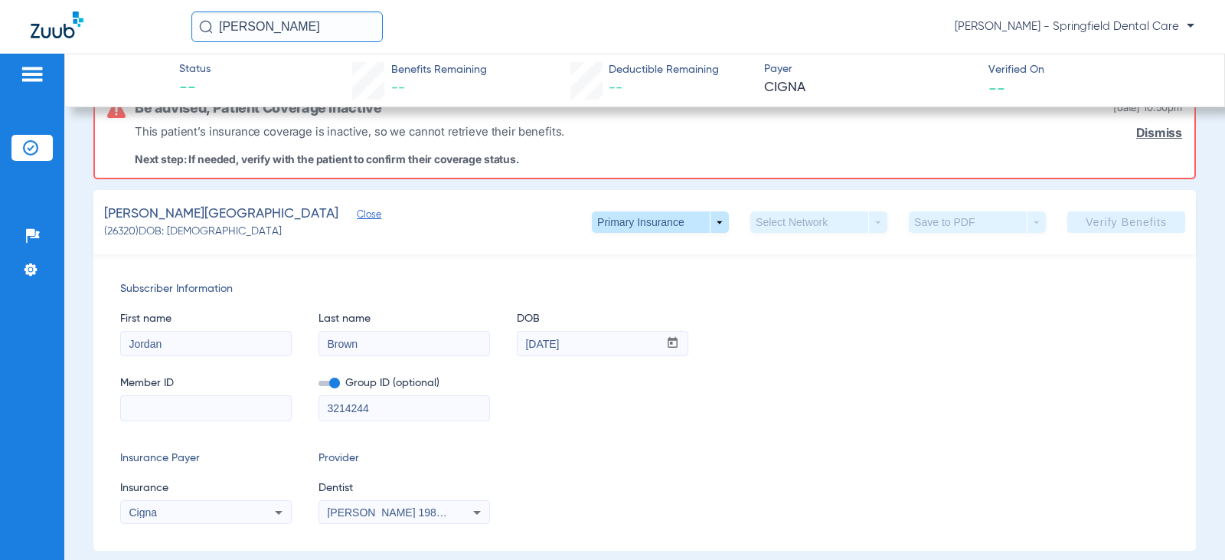
scroll to position [263, 0]
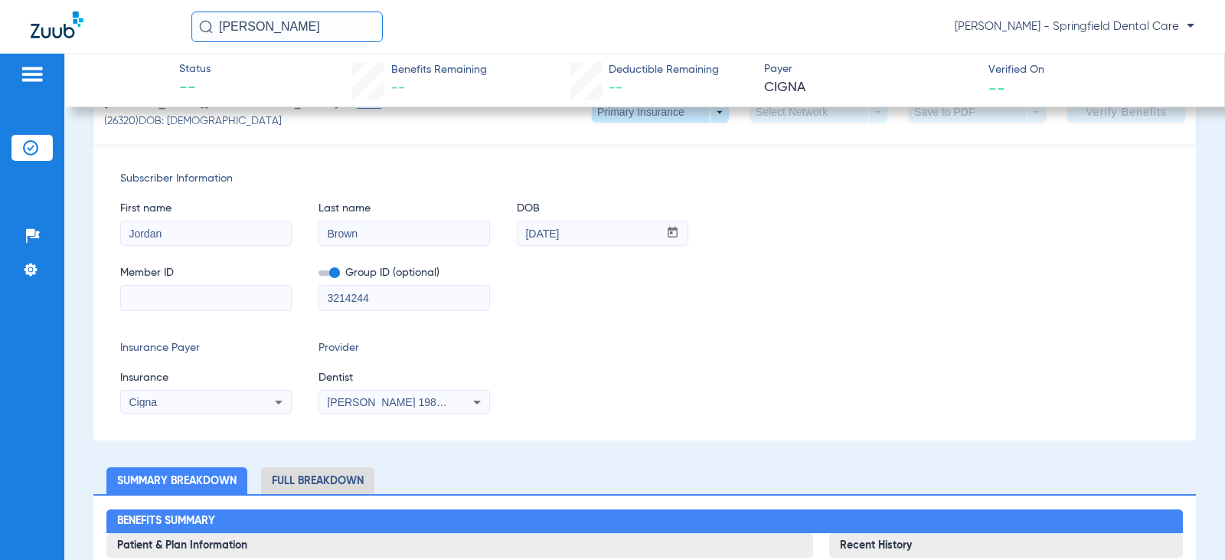
click at [221, 307] on input at bounding box center [206, 298] width 170 height 25
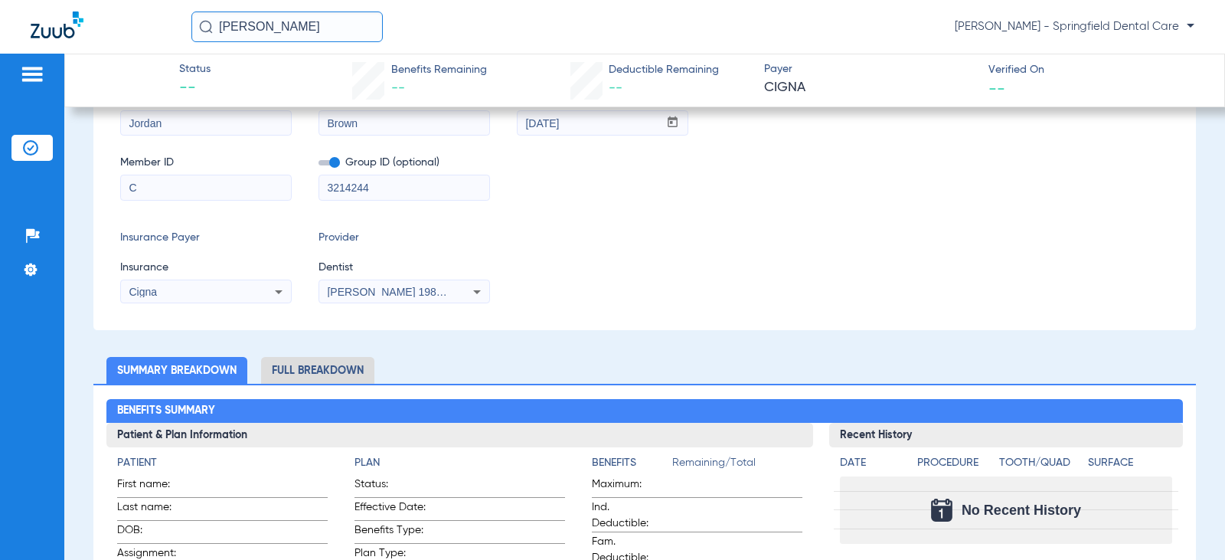
scroll to position [153, 0]
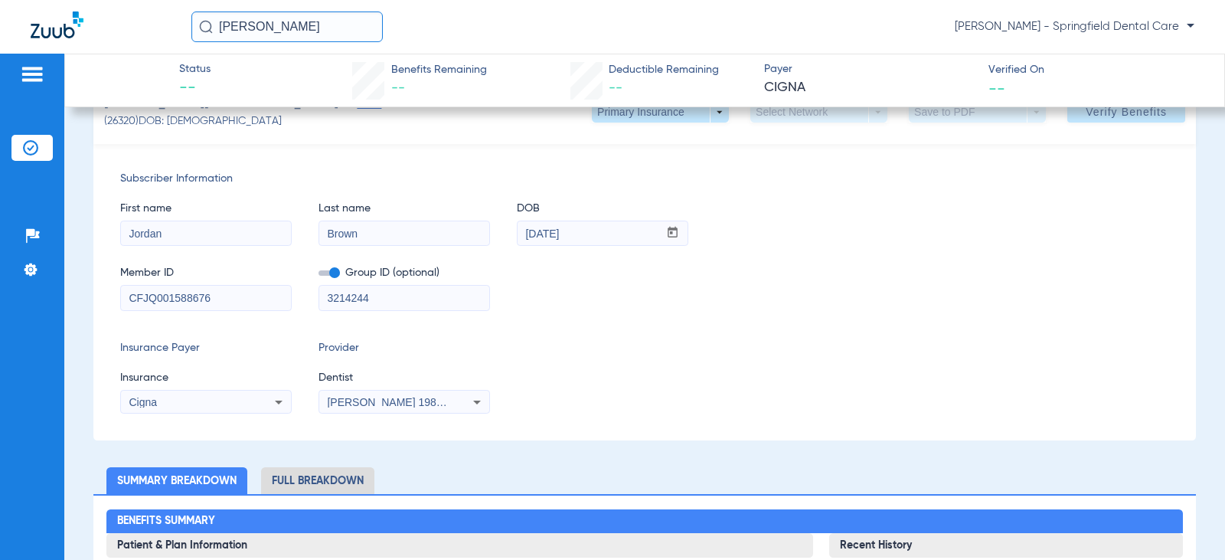
type input "CFJQ001588676"
drag, startPoint x: 377, startPoint y: 293, endPoint x: 211, endPoint y: 274, distance: 167.2
click at [211, 274] on div "Member ID CFJQ001588676 Group ID (optional) 3214244" at bounding box center [644, 280] width 1049 height 59
type input "G000CFJQ"
click at [816, 431] on div "Subscriber Information First name Jordan Last name Brown DOB mm / dd / yyyy 11/…" at bounding box center [644, 292] width 1103 height 296
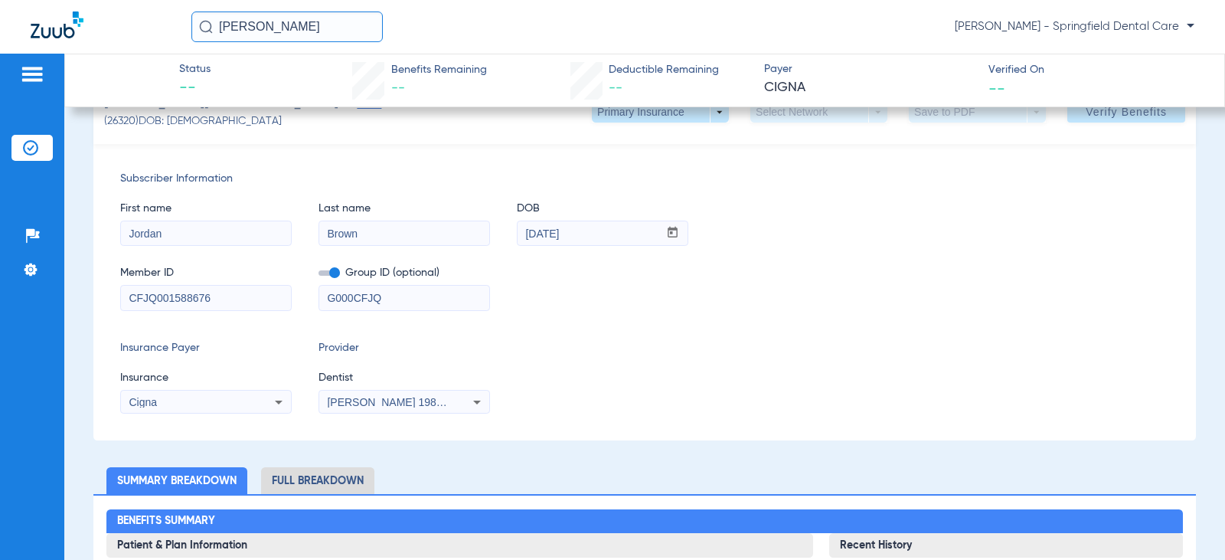
drag, startPoint x: 494, startPoint y: 406, endPoint x: 483, endPoint y: 401, distance: 11.7
click at [493, 406] on div "Insurance Payer Insurance Cigna Provider Dentist Garciela Grammer 1982829420" at bounding box center [644, 377] width 1049 height 74
click at [191, 403] on div "Cigna" at bounding box center [190, 402] width 123 height 11
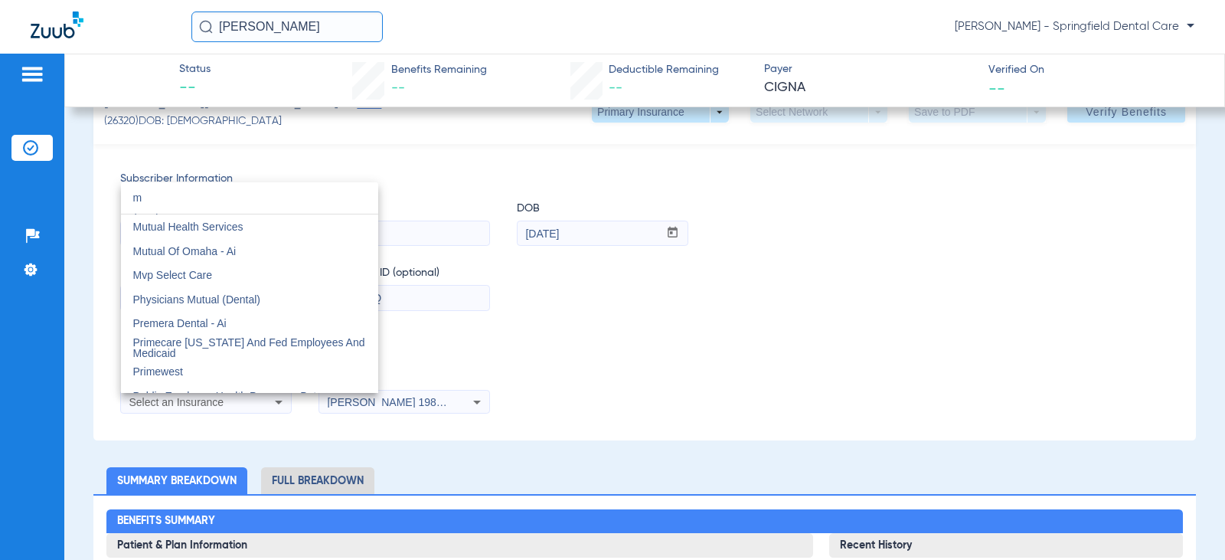
scroll to position [3928, 0]
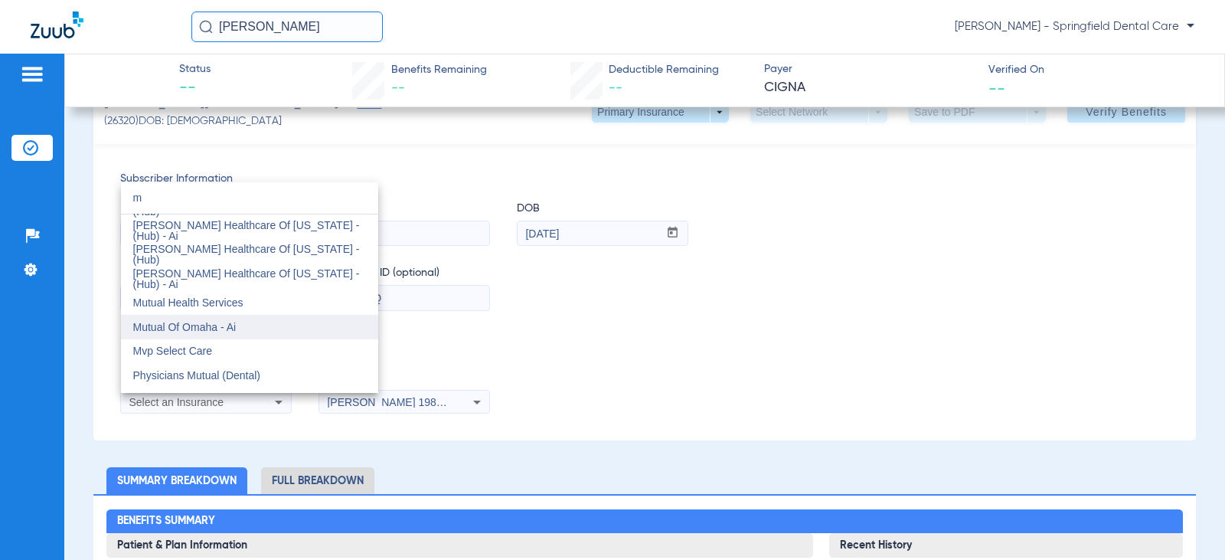
type input "m"
click at [216, 326] on span "Mutual Of Omaha - Ai" at bounding box center [184, 327] width 103 height 12
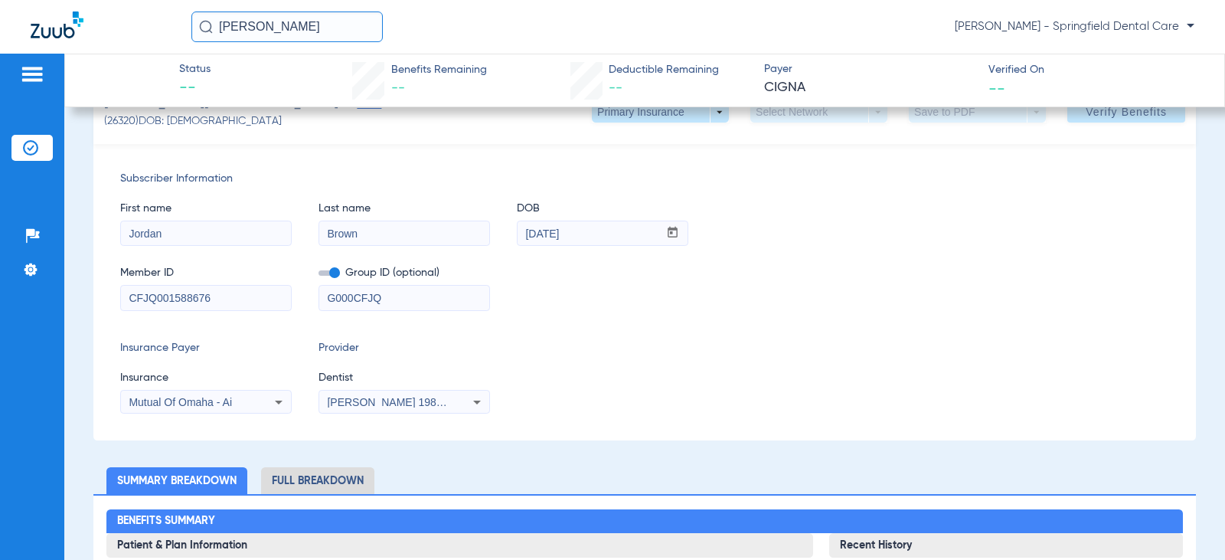
click at [453, 409] on div "[PERSON_NAME] 1982829420" at bounding box center [404, 402] width 170 height 18
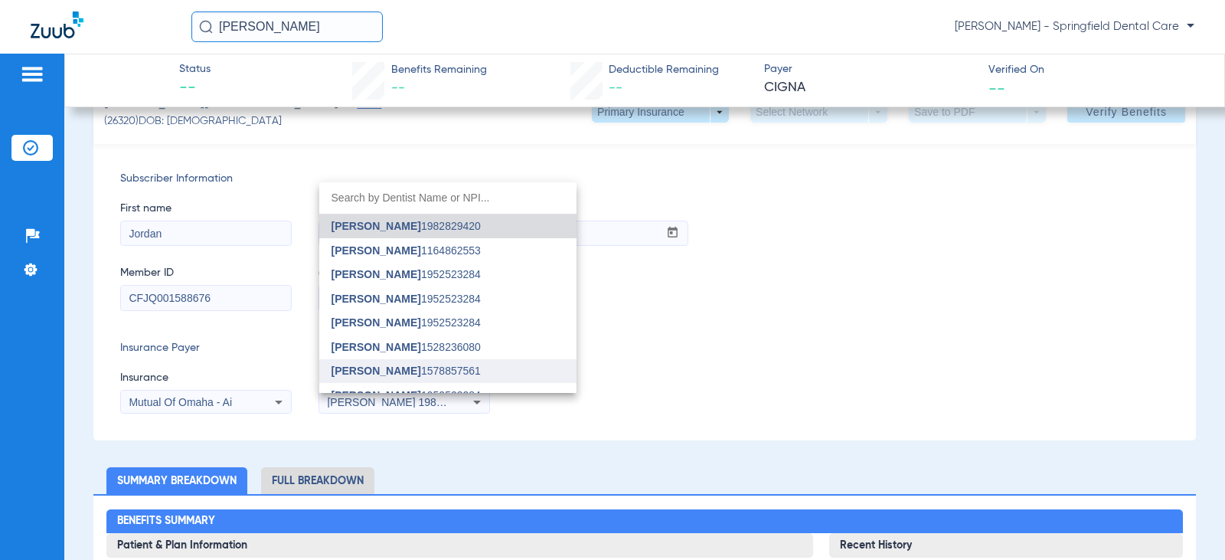
click at [361, 369] on span "[PERSON_NAME]" at bounding box center [377, 371] width 90 height 12
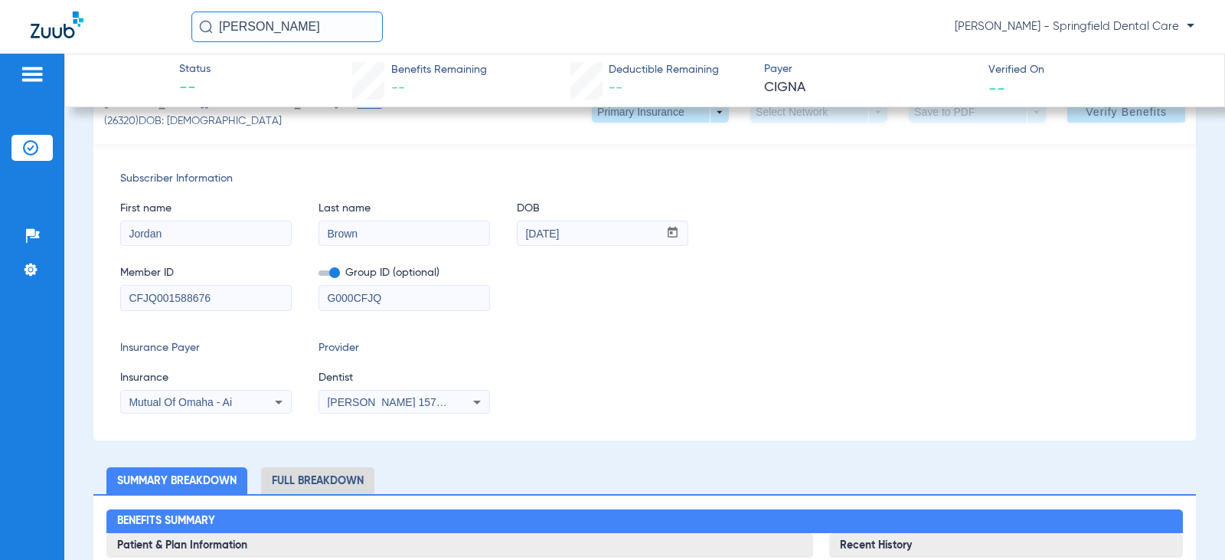
click at [623, 369] on div "Insurance Payer Insurance Mutual Of Omaha - Ai Provider Dentist Rupal Patel 157…" at bounding box center [644, 377] width 1049 height 74
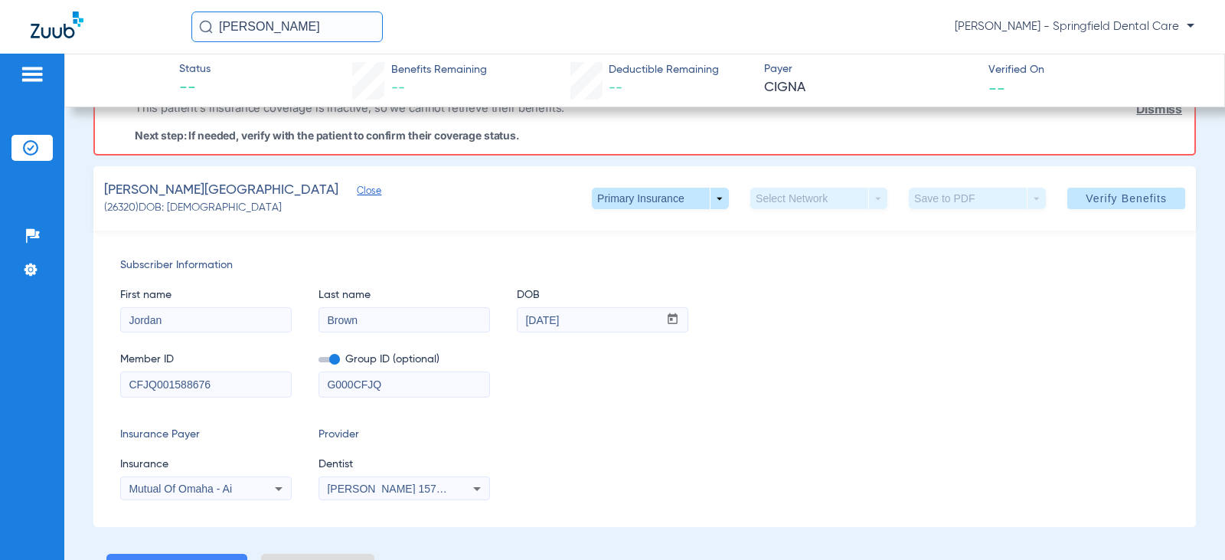
scroll to position [0, 0]
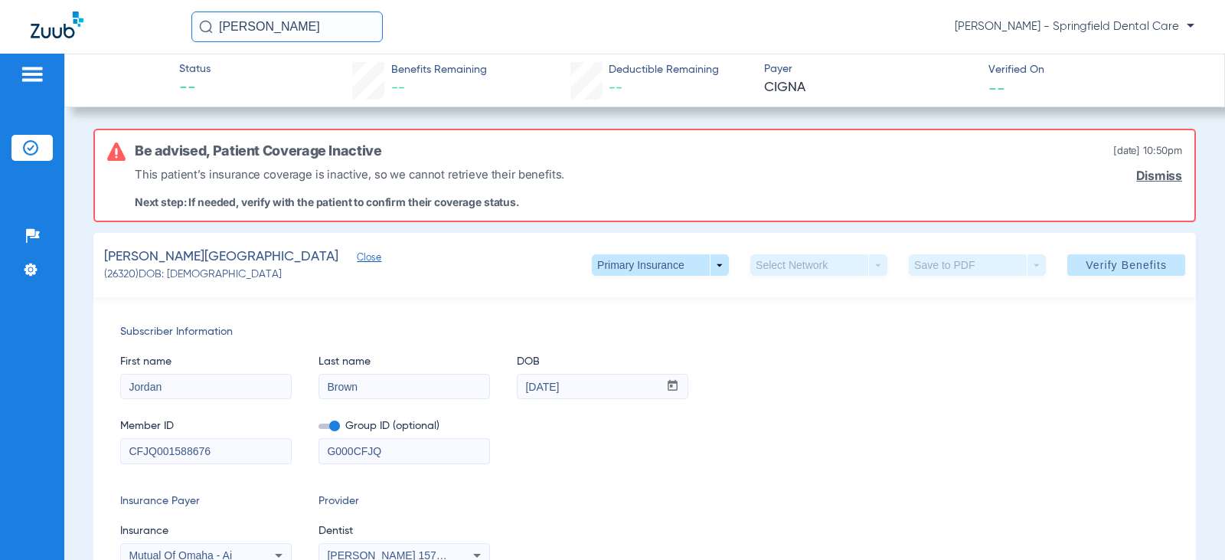
click at [559, 440] on div "Member ID CFJQ001588676 Group ID (optional) G000CFJQ" at bounding box center [644, 433] width 1049 height 59
click at [1092, 259] on span "Verify Benefits" at bounding box center [1126, 265] width 81 height 12
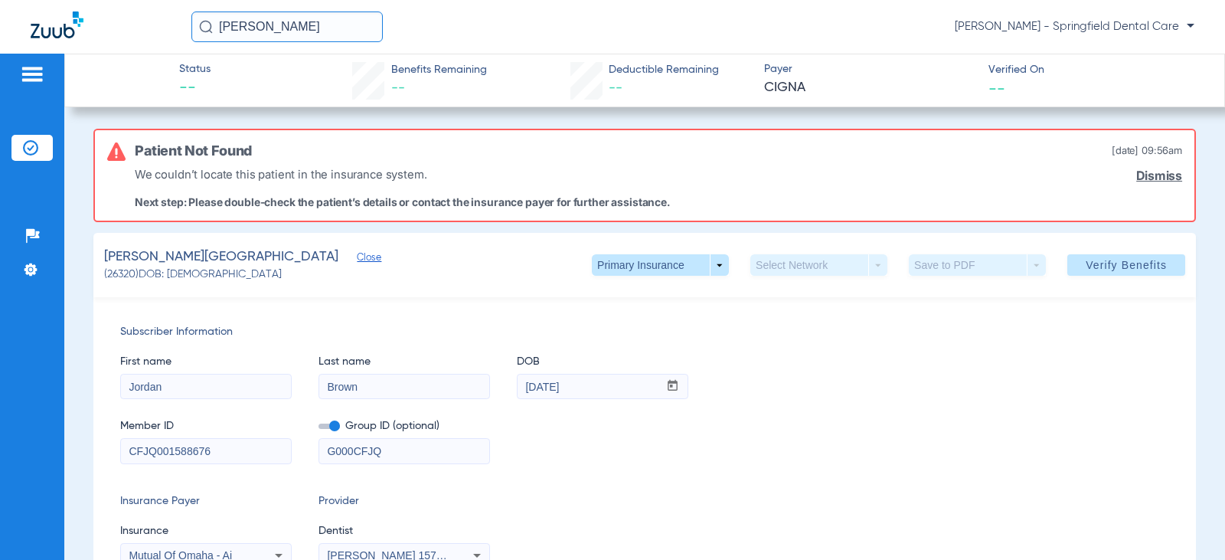
click at [749, 497] on div "Insurance Payer Insurance Mutual Of Omaha - Ai Provider Dentist Rupal Patel 157…" at bounding box center [644, 530] width 1049 height 74
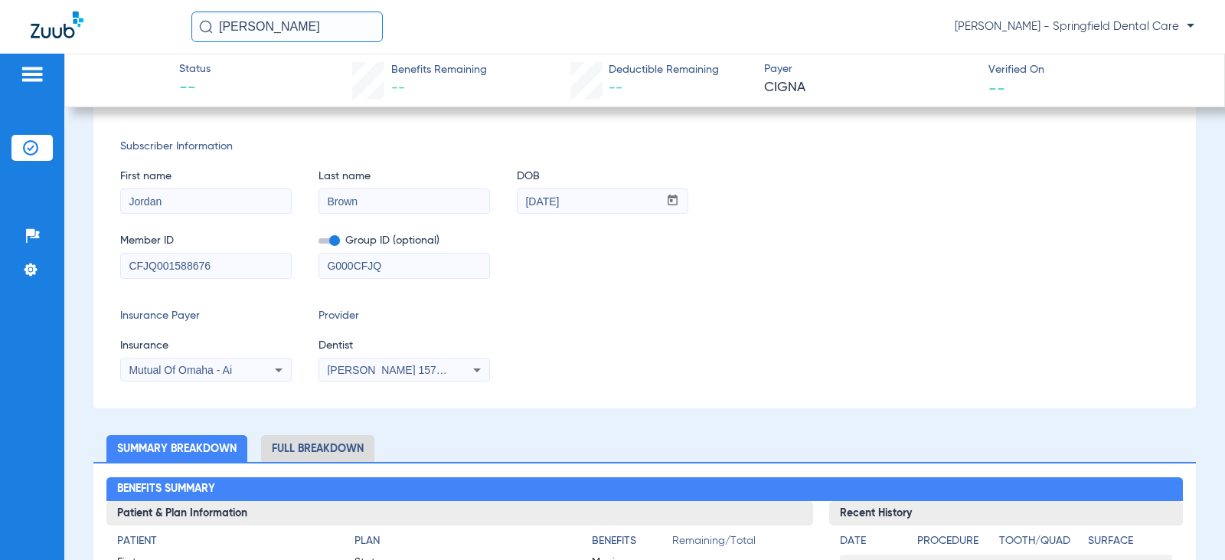
scroll to position [230, 0]
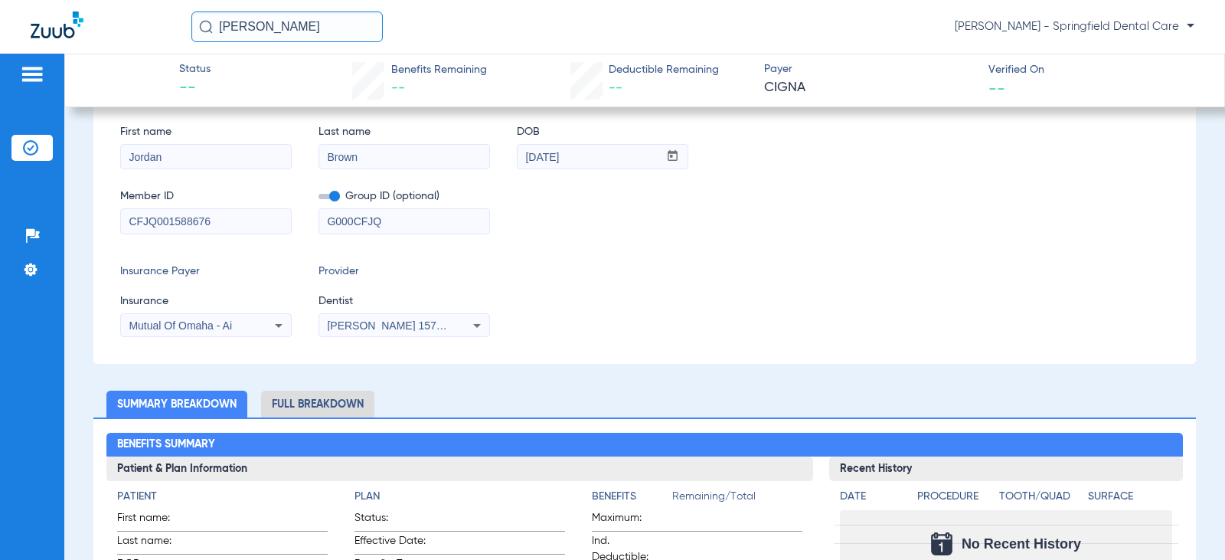
click at [649, 360] on div "Subscriber Information First name Jordan Last name Brown DOB mm / dd / yyyy 11/…" at bounding box center [644, 215] width 1103 height 296
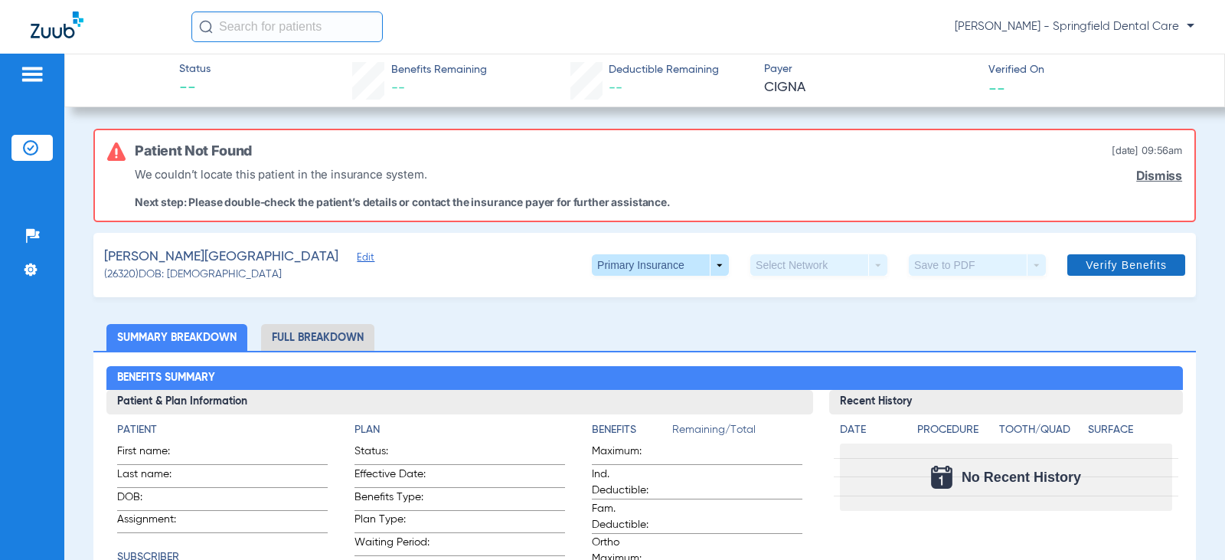
click at [1147, 275] on span at bounding box center [1127, 265] width 118 height 37
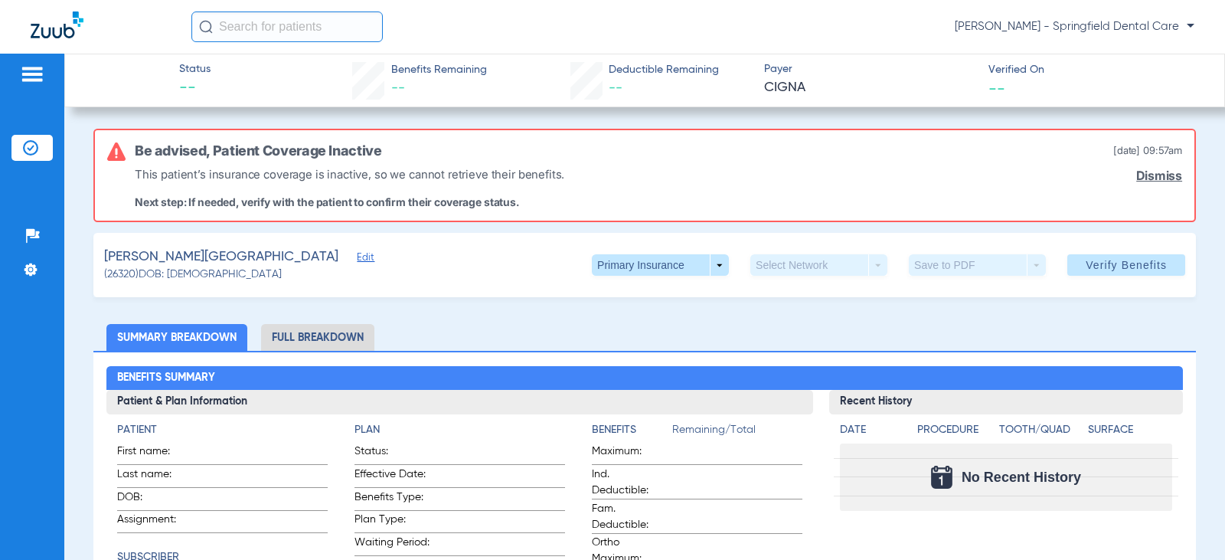
click at [468, 293] on div "[PERSON_NAME] Edit (26320) DOB: [DEMOGRAPHIC_DATA] Primary Insurance arrow_drop…" at bounding box center [644, 265] width 1103 height 64
click at [502, 345] on ul "Summary Breakdown Full Breakdown" at bounding box center [644, 337] width 1103 height 27
